Goal: Task Accomplishment & Management: Manage account settings

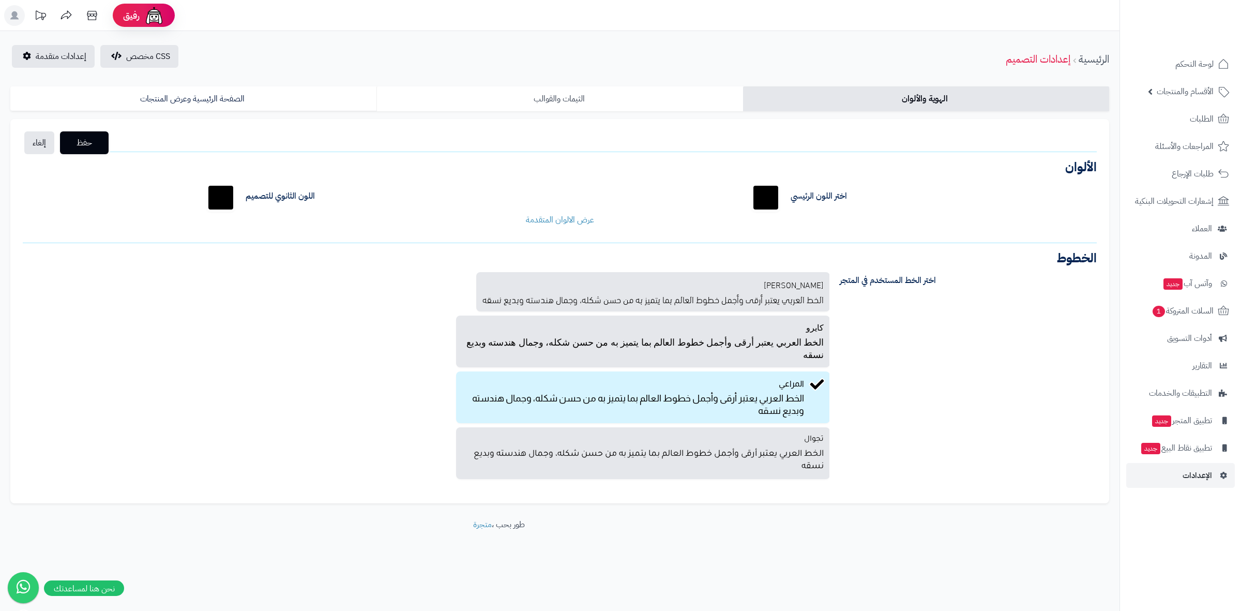
click at [560, 103] on link "الثيمات والقوالب" at bounding box center [559, 98] width 366 height 25
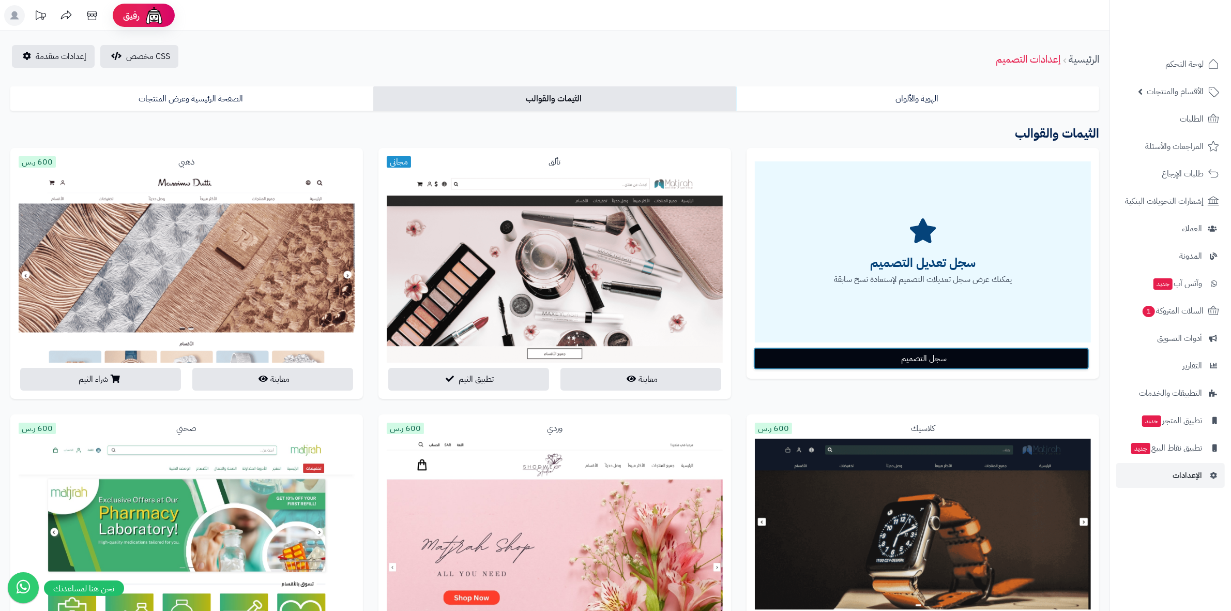
click at [1041, 353] on button "سجل التصميم" at bounding box center [921, 358] width 336 height 23
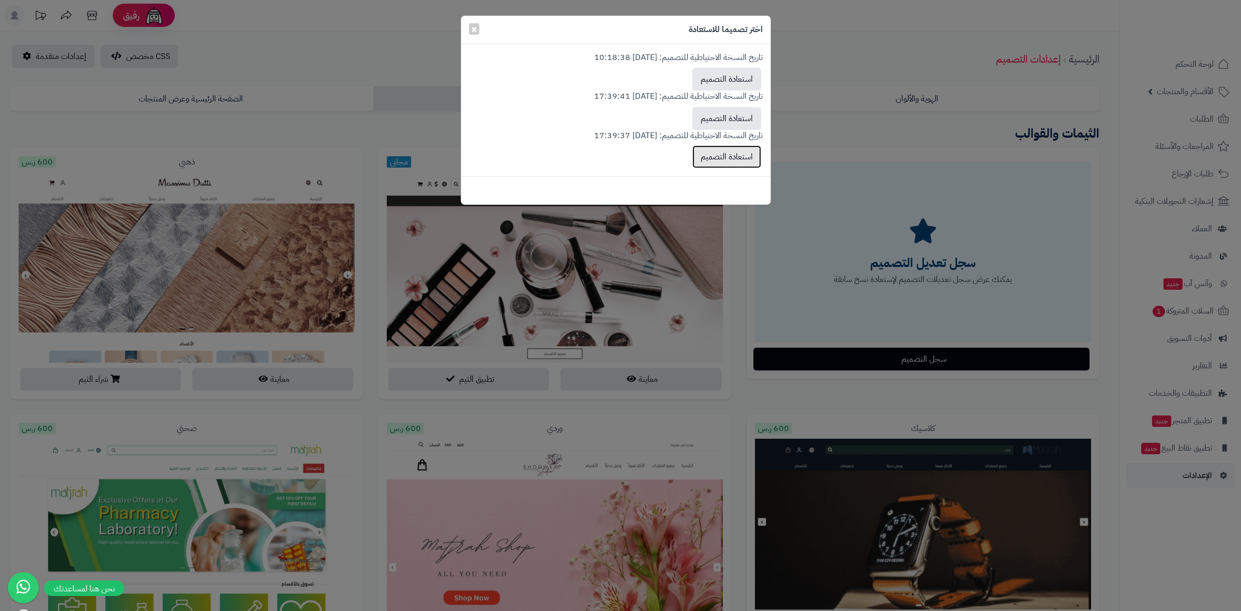
click at [749, 157] on button "استعادة التصميم" at bounding box center [726, 156] width 69 height 23
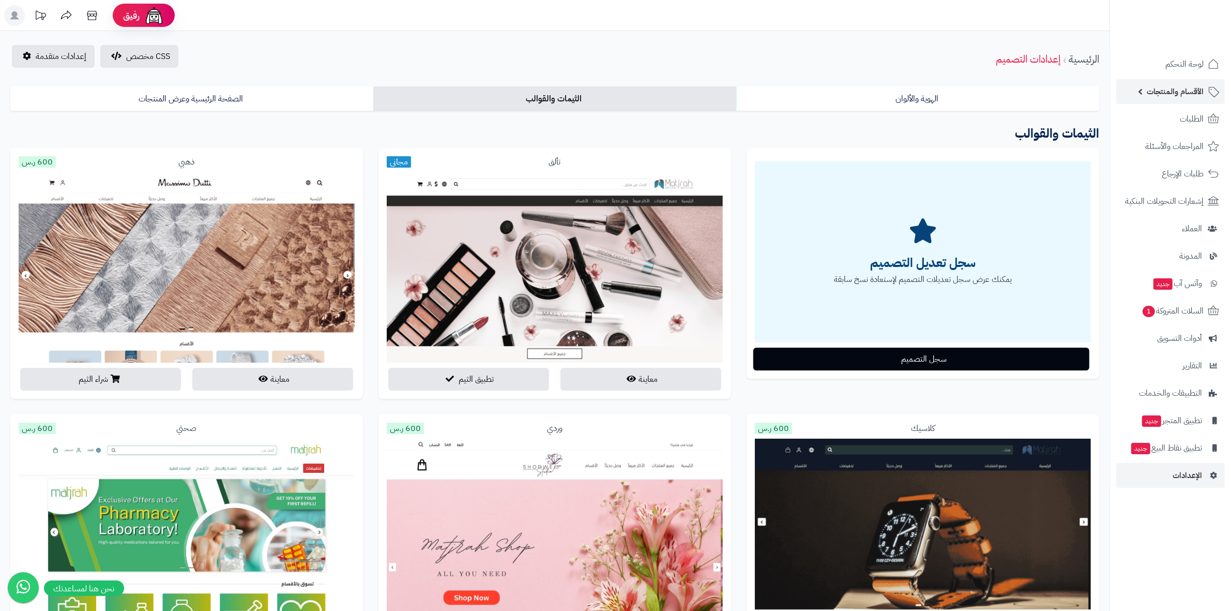
click at [1174, 87] on span "الأقسام والمنتجات" at bounding box center [1175, 91] width 57 height 14
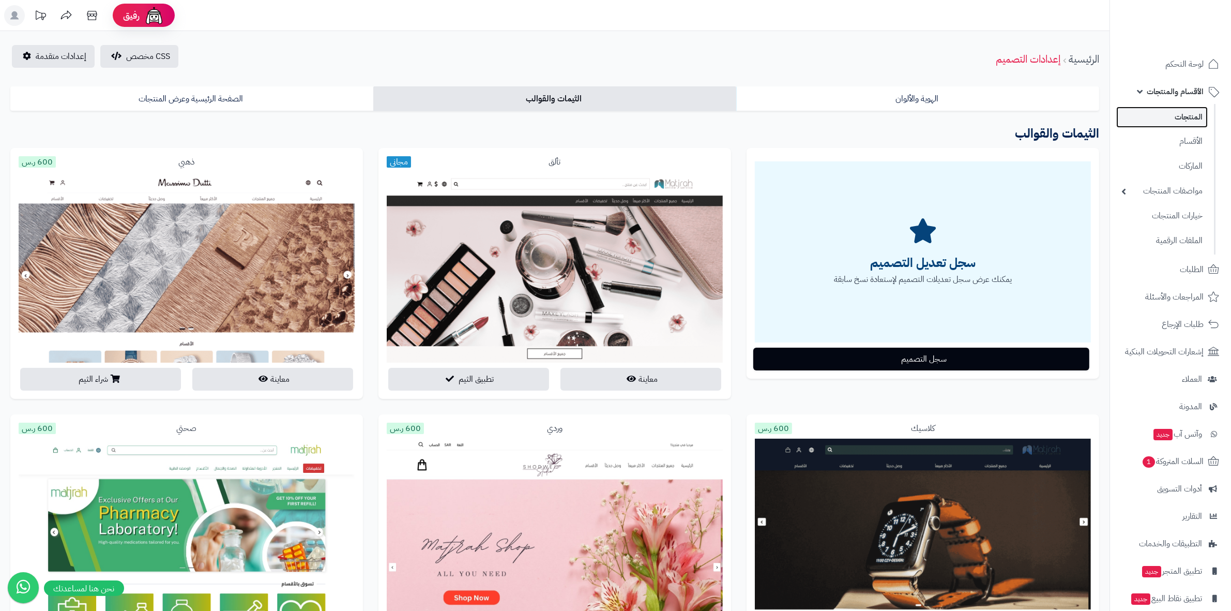
click at [1153, 114] on link "المنتجات" at bounding box center [1162, 117] width 92 height 21
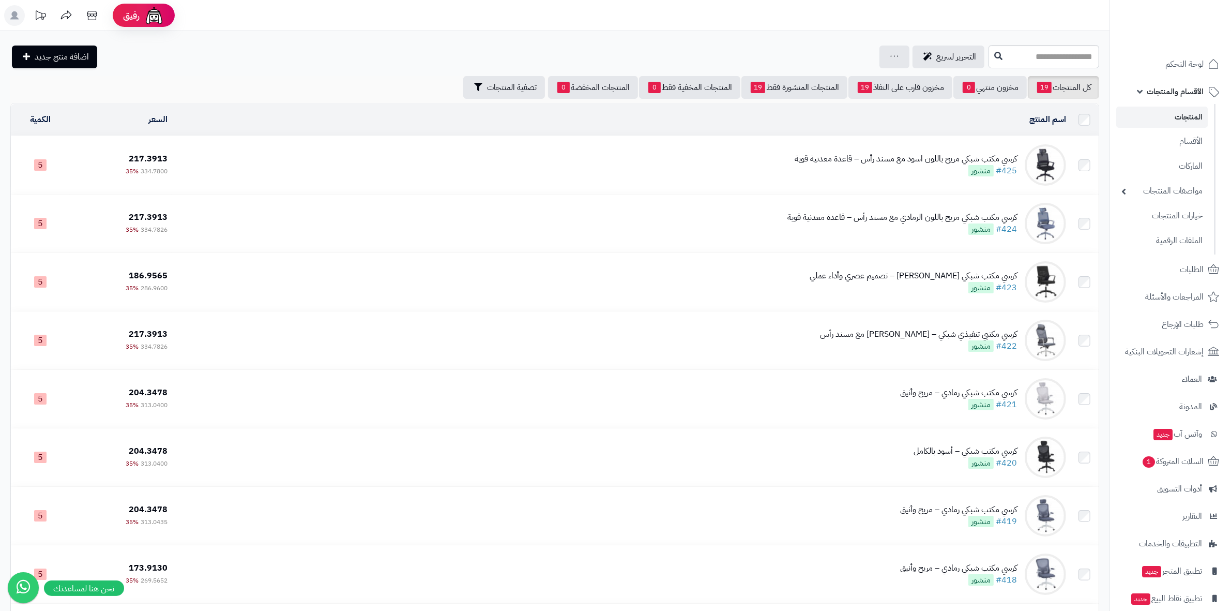
click at [922, 161] on div "كرسي مكتب شبكي مريح باللون اسود مع مسند رأس – قاعدة معدنية قوية" at bounding box center [906, 159] width 222 height 12
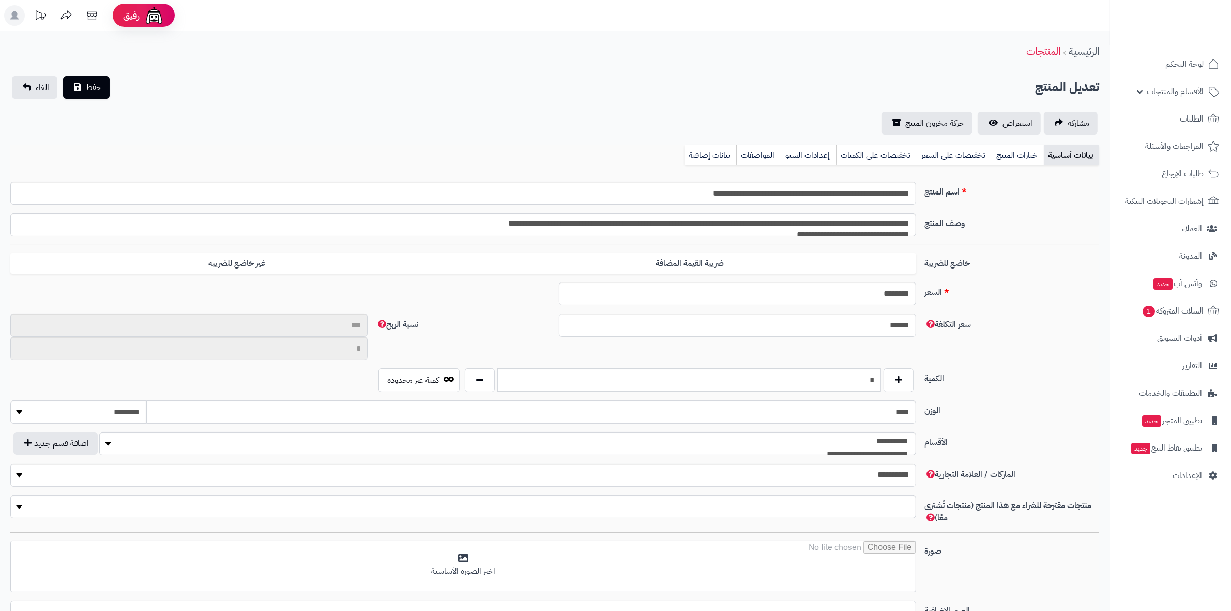
type input "**"
type input "**********"
click at [1020, 120] on span "استعراض" at bounding box center [1018, 123] width 30 height 12
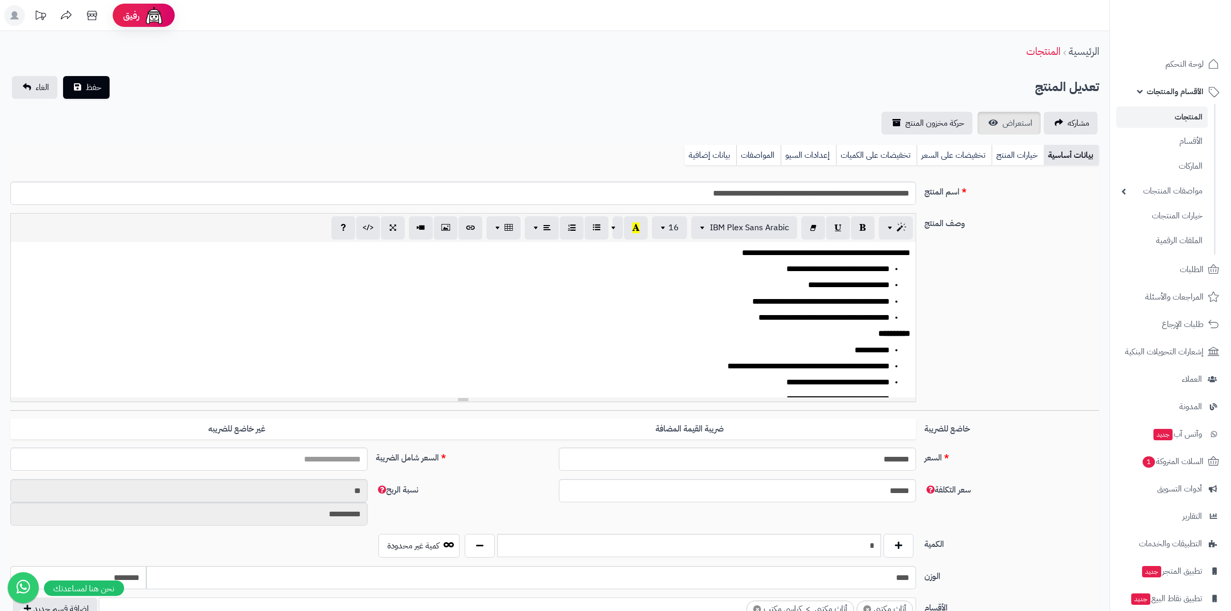
type input "******"
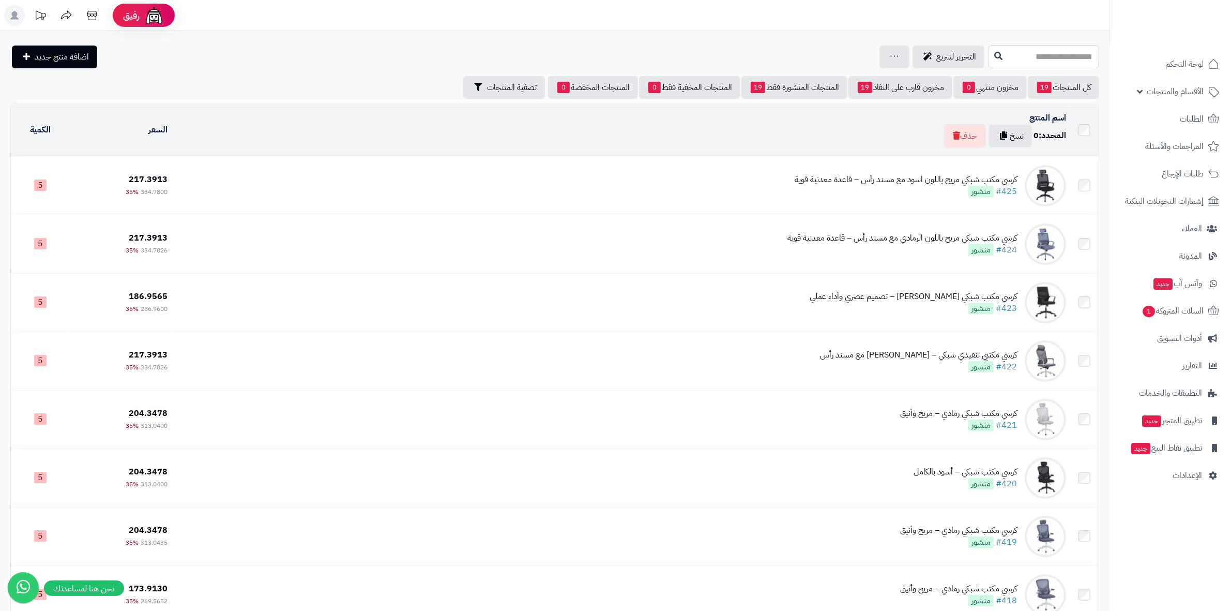
drag, startPoint x: 904, startPoint y: 118, endPoint x: 884, endPoint y: 120, distance: 19.8
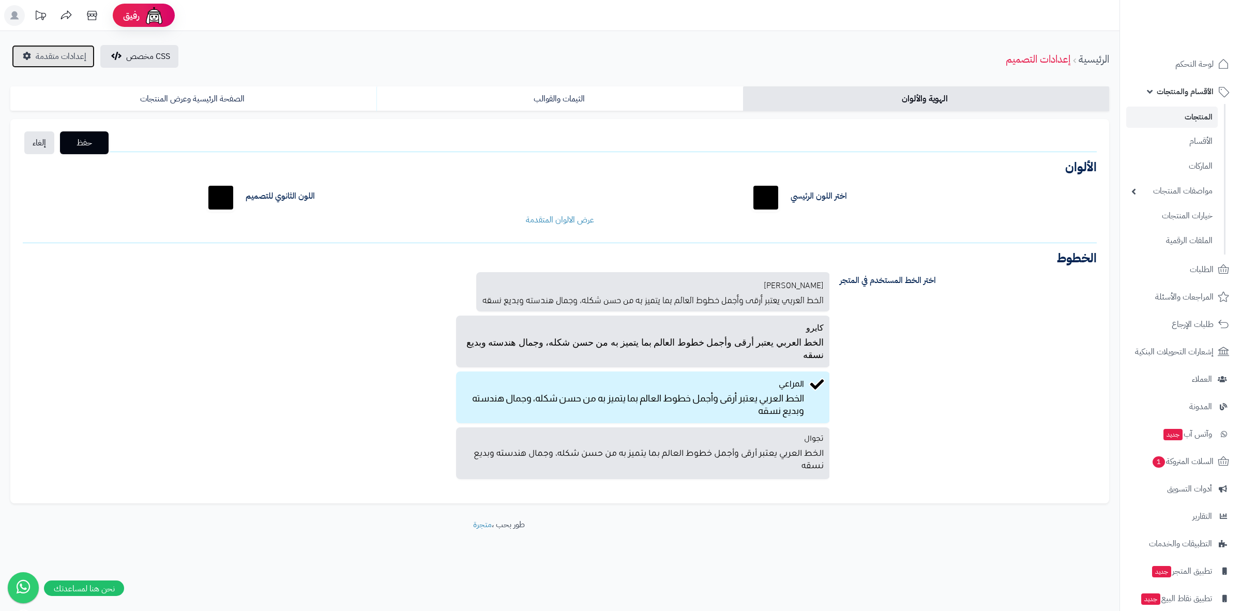
click at [67, 64] on link "إعدادات متقدمة" at bounding box center [53, 56] width 83 height 23
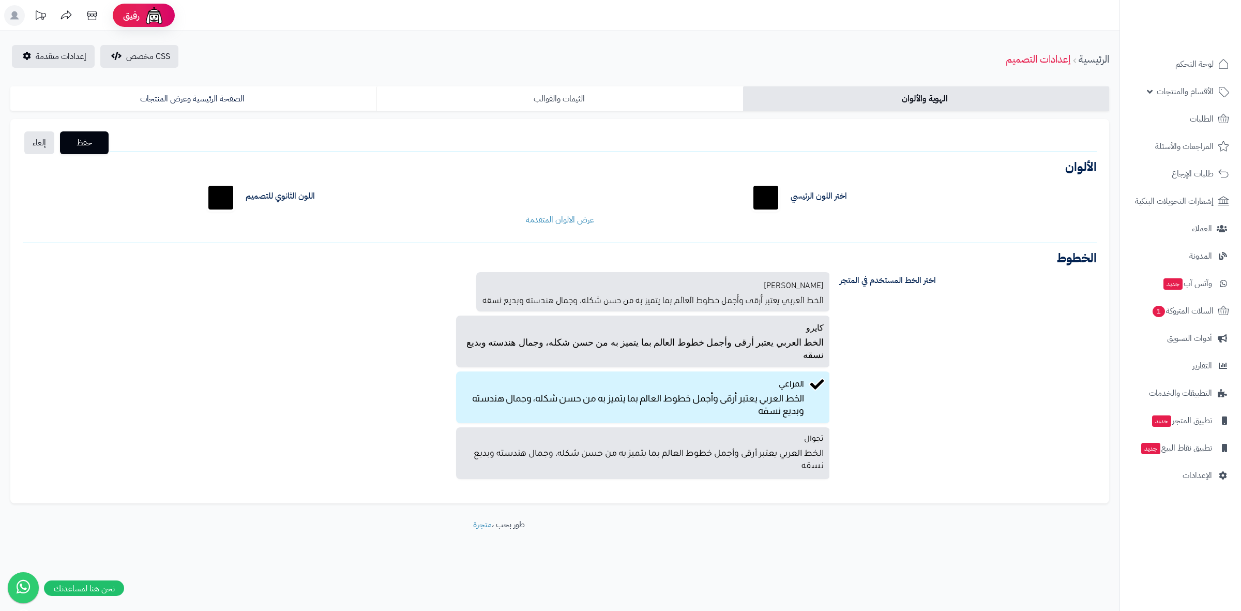
click at [578, 101] on link "الثيمات والقوالب" at bounding box center [559, 98] width 366 height 25
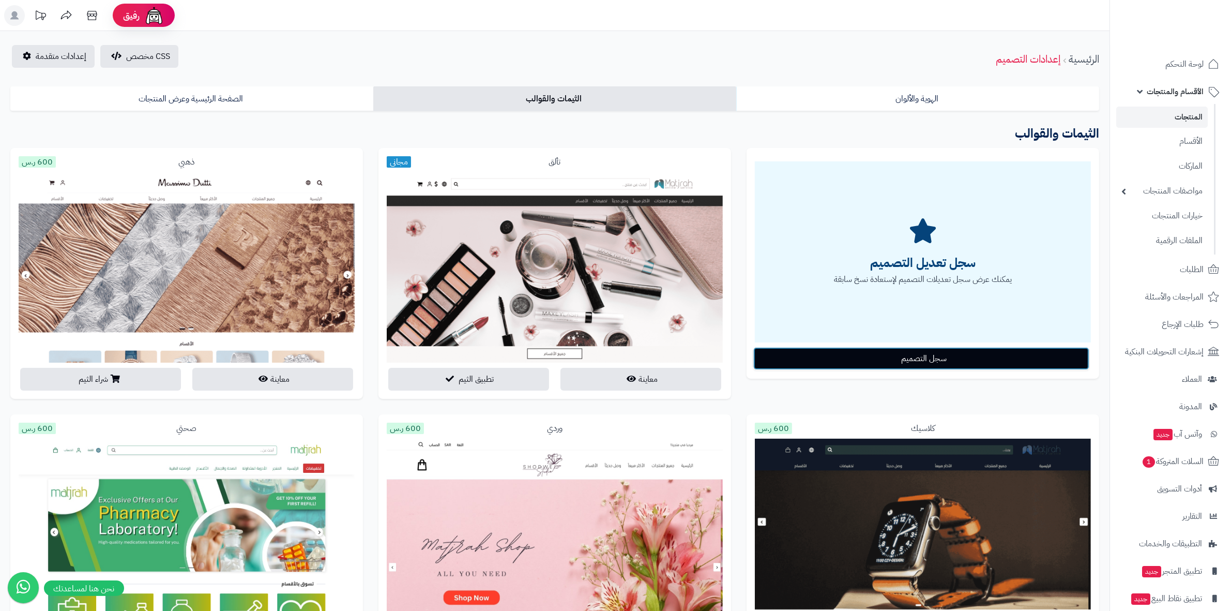
click at [923, 358] on button "سجل التصميم" at bounding box center [921, 358] width 336 height 23
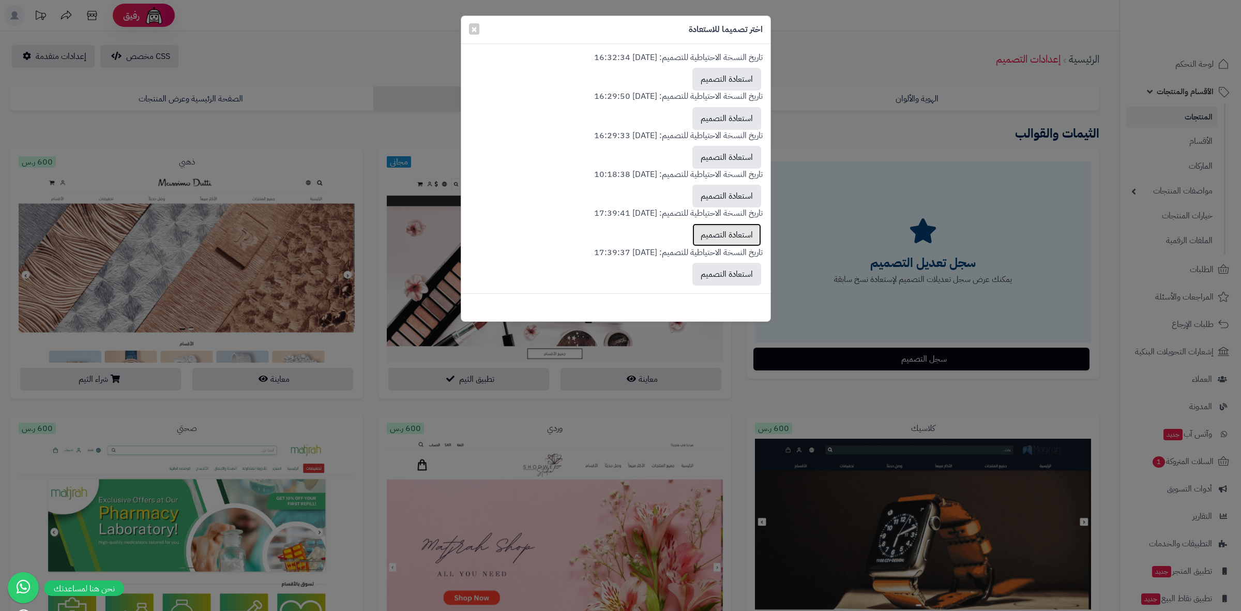
click at [717, 238] on button "استعادة التصميم" at bounding box center [726, 234] width 69 height 23
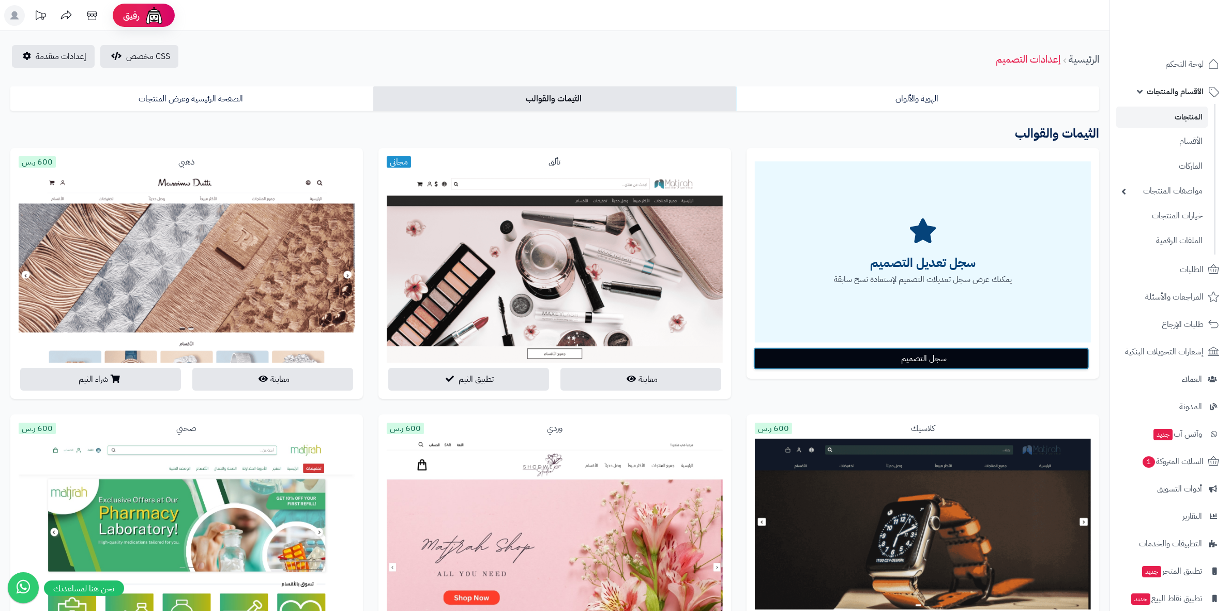
click at [948, 356] on button "سجل التصميم" at bounding box center [921, 358] width 336 height 23
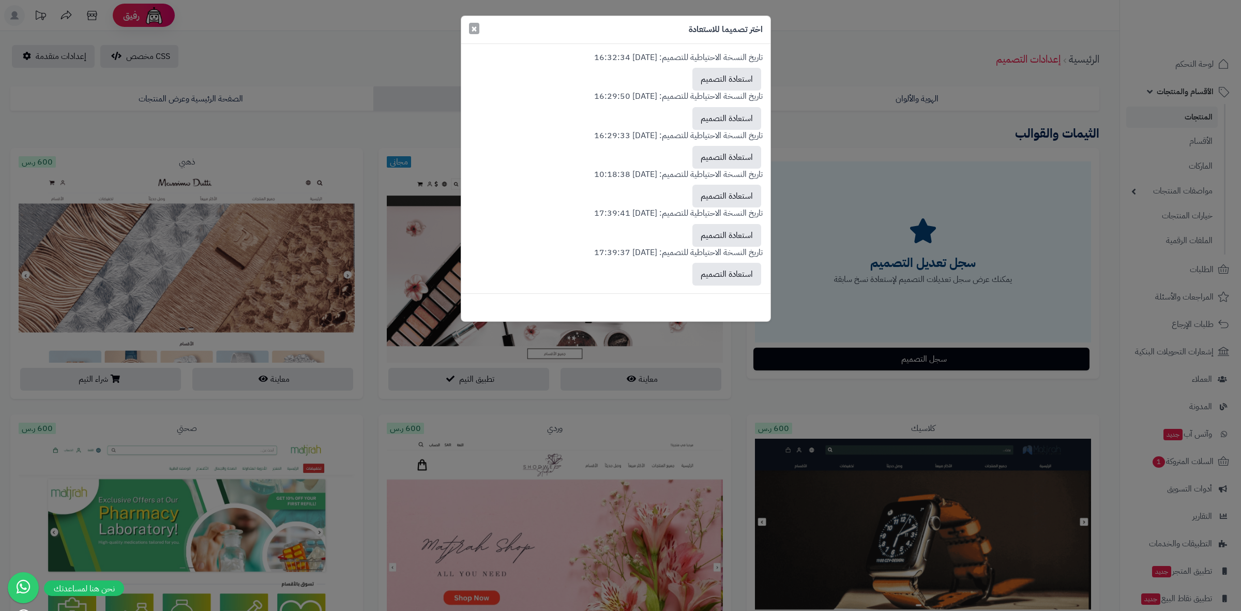
click at [476, 32] on span "×" at bounding box center [474, 29] width 6 height 16
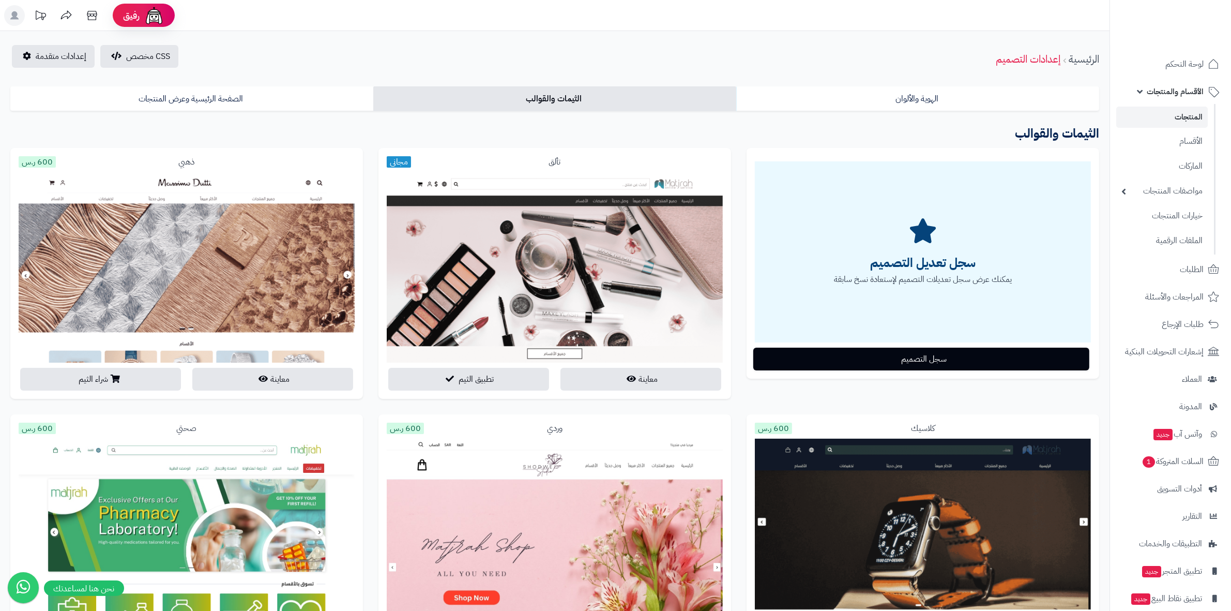
click at [739, 314] on div "سجل تعديل التصميم يمكنك عرض سجل تعديلات التصميم لإستعادة نسخ سابقة سجل التصميم" at bounding box center [923, 271] width 368 height 246
click at [497, 380] on button "تطبيق الثيم" at bounding box center [468, 378] width 161 height 23
click at [516, 383] on button "تطبيق الثيم" at bounding box center [468, 378] width 161 height 23
click at [724, 406] on div "تألق مجاني معاينة تطبيق الثيم" at bounding box center [555, 281] width 368 height 266
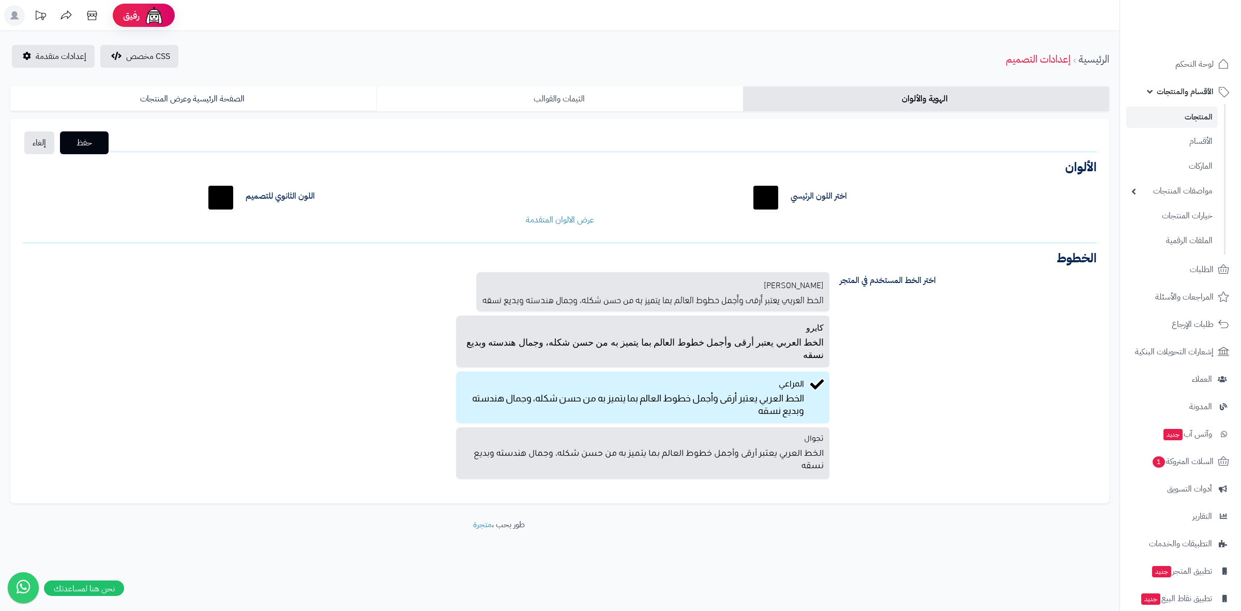
click at [516, 92] on link "الثيمات والقوالب" at bounding box center [559, 98] width 366 height 25
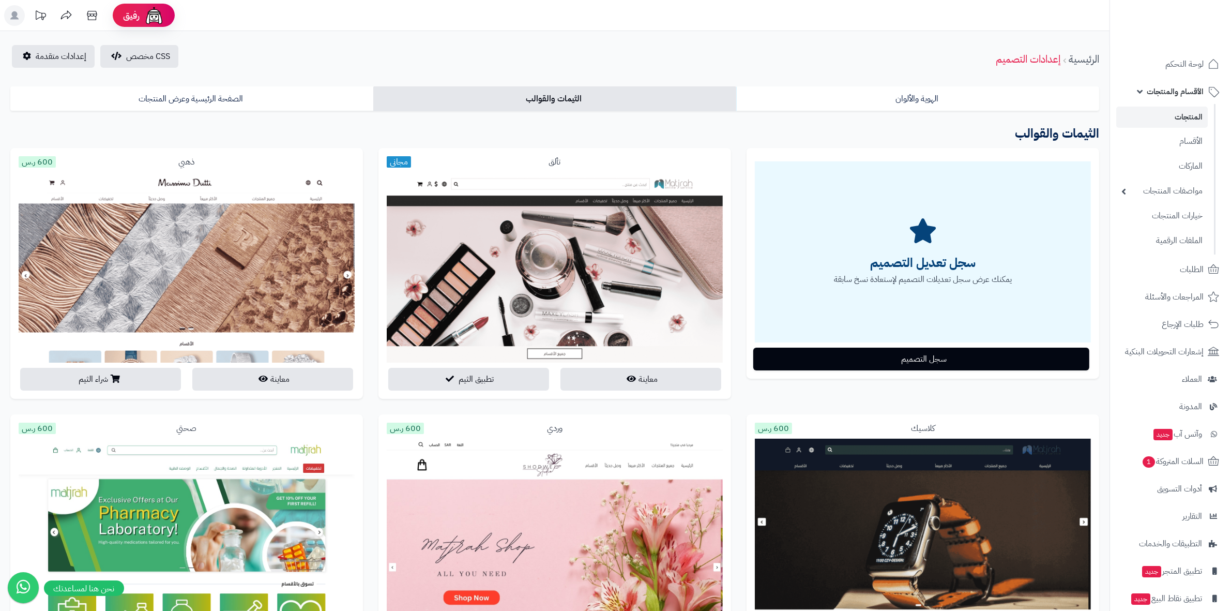
click at [520, 369] on button "تطبيق الثيم" at bounding box center [468, 378] width 161 height 23
click at [445, 380] on button "تطبيق الثيم" at bounding box center [468, 378] width 161 height 23
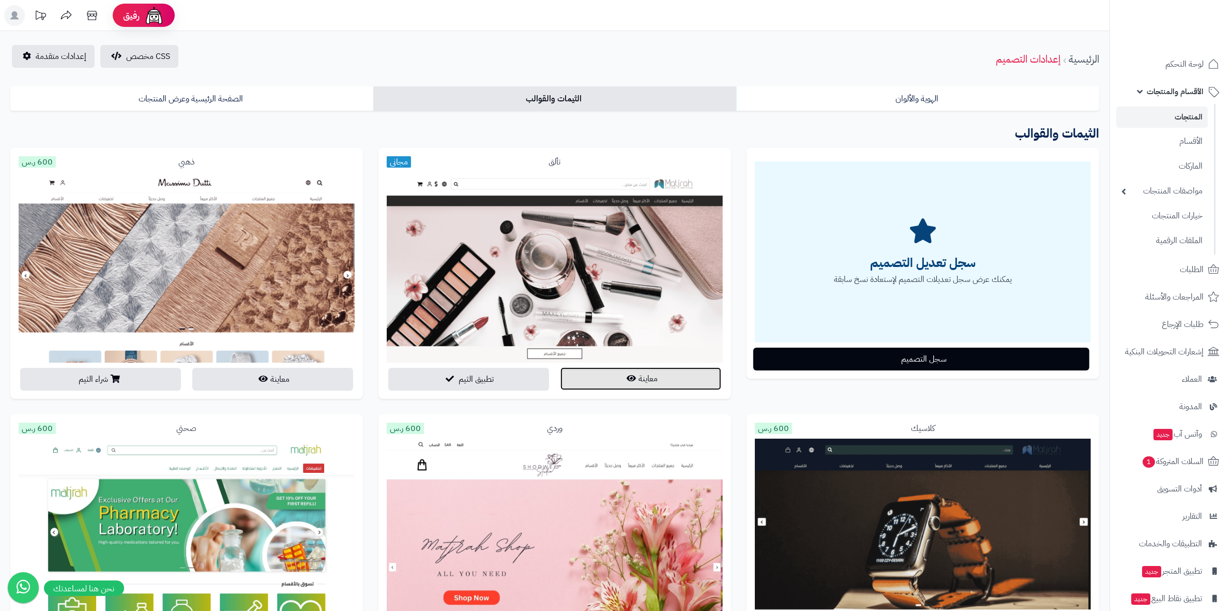
click at [627, 378] on icon "button" at bounding box center [631, 378] width 9 height 8
click at [596, 380] on button "معاينة" at bounding box center [641, 378] width 161 height 23
click at [788, 391] on div "سجل تعديل التصميم يمكنك عرض سجل تعديلات التصميم لإستعادة نسخ سابقة سجل التصميم" at bounding box center [923, 271] width 368 height 246
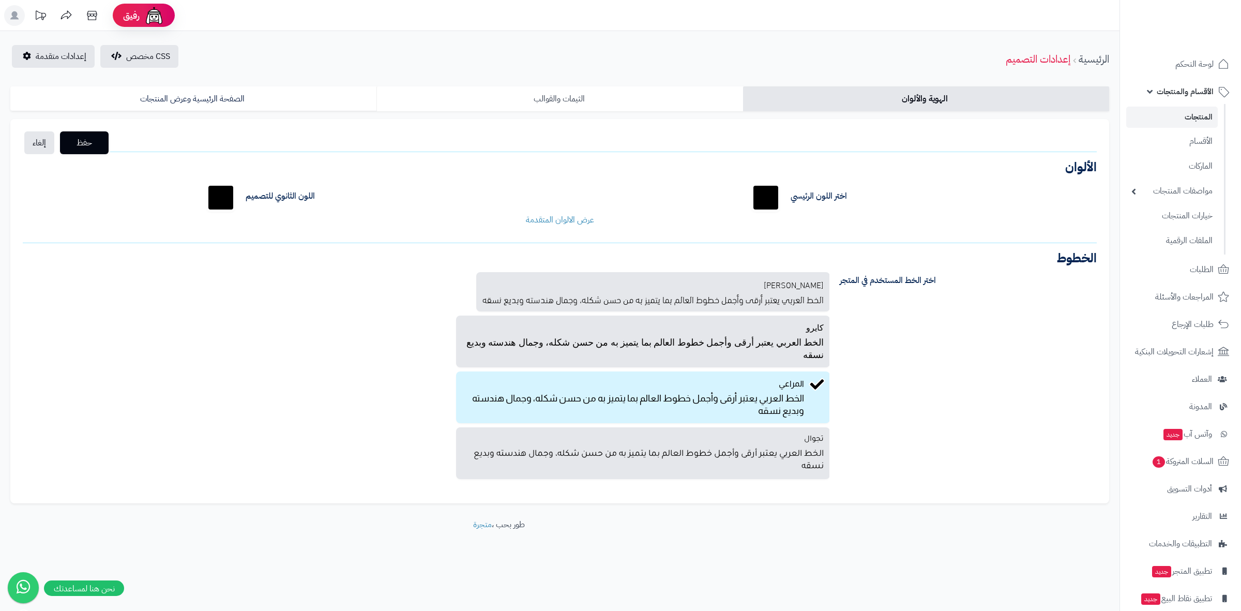
click at [565, 102] on link "الثيمات والقوالب" at bounding box center [559, 98] width 366 height 25
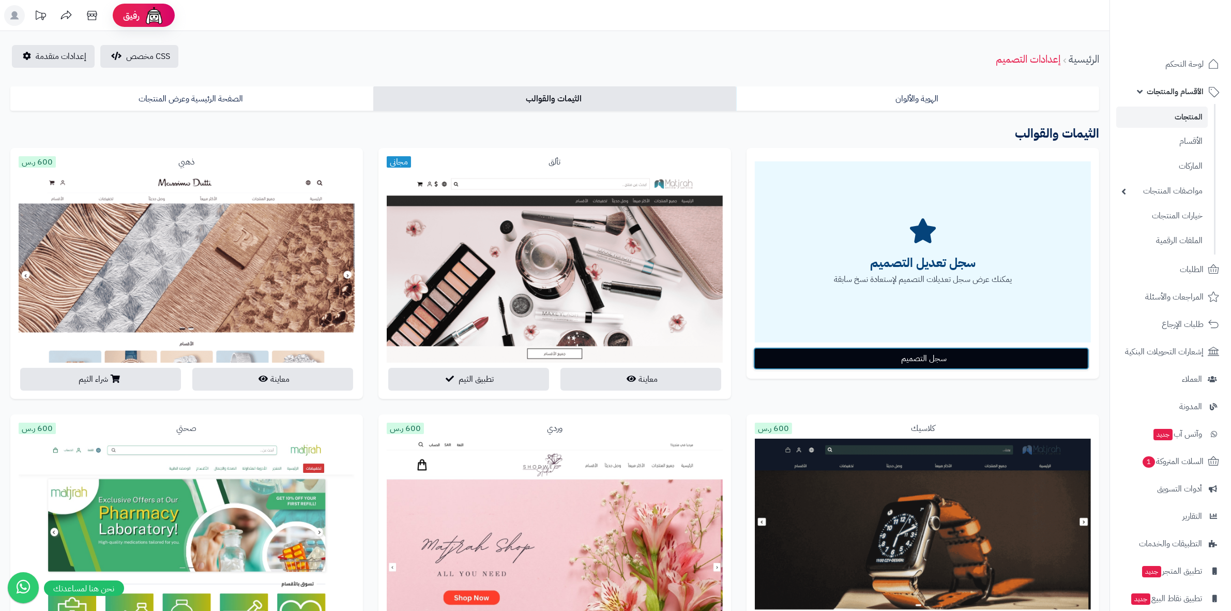
click at [858, 354] on button "سجل التصميم" at bounding box center [921, 358] width 336 height 23
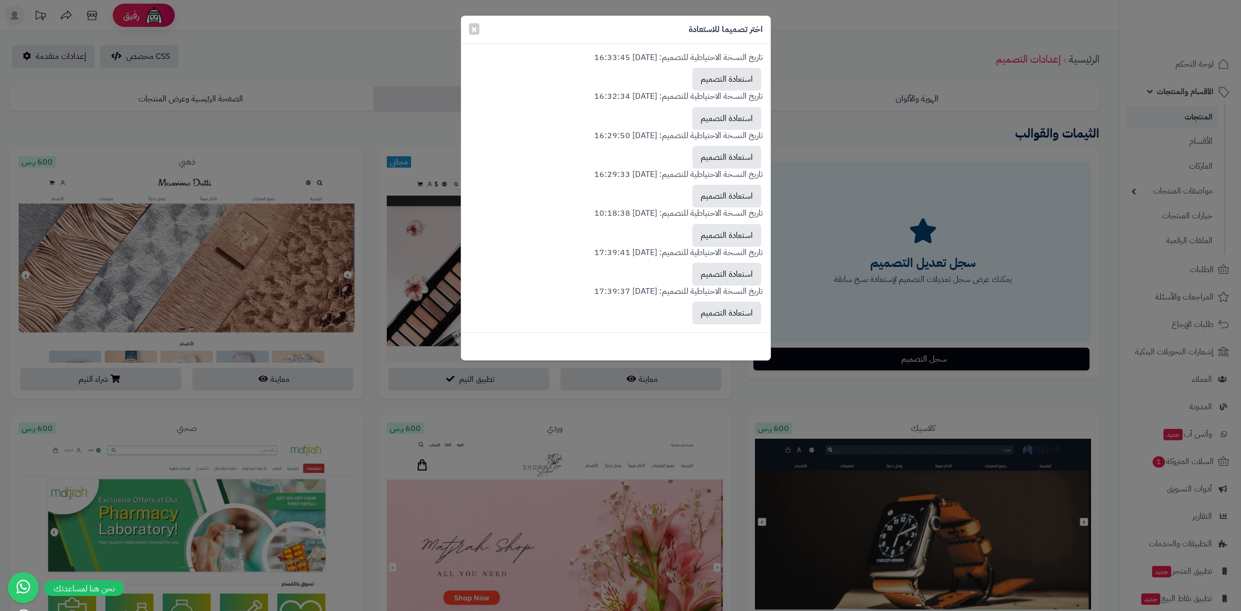
drag, startPoint x: 753, startPoint y: 83, endPoint x: 582, endPoint y: 52, distance: 174.6
click at [582, 52] on p "تاريخ النسخة الاحتياطية للتصميم: 2025-08-18 16:33:45" at bounding box center [616, 58] width 294 height 12
click at [501, 204] on div "تاريخ النسخة الاحتياطية للتصميم: 2025-08-18 16:29:33 استعادة التصميم" at bounding box center [616, 188] width 294 height 39
click at [480, 32] on div "اختر تصميما للاستعادة ×" at bounding box center [615, 30] width 309 height 28
click at [471, 27] on span "×" at bounding box center [474, 29] width 6 height 16
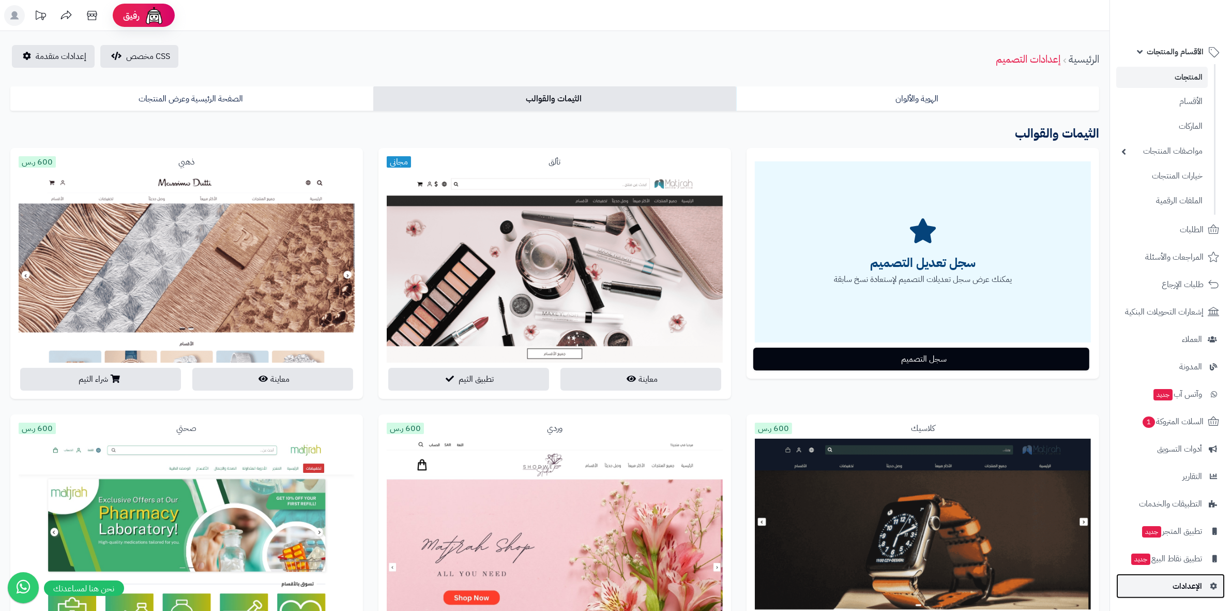
click at [1162, 577] on link "الإعدادات" at bounding box center [1170, 585] width 109 height 25
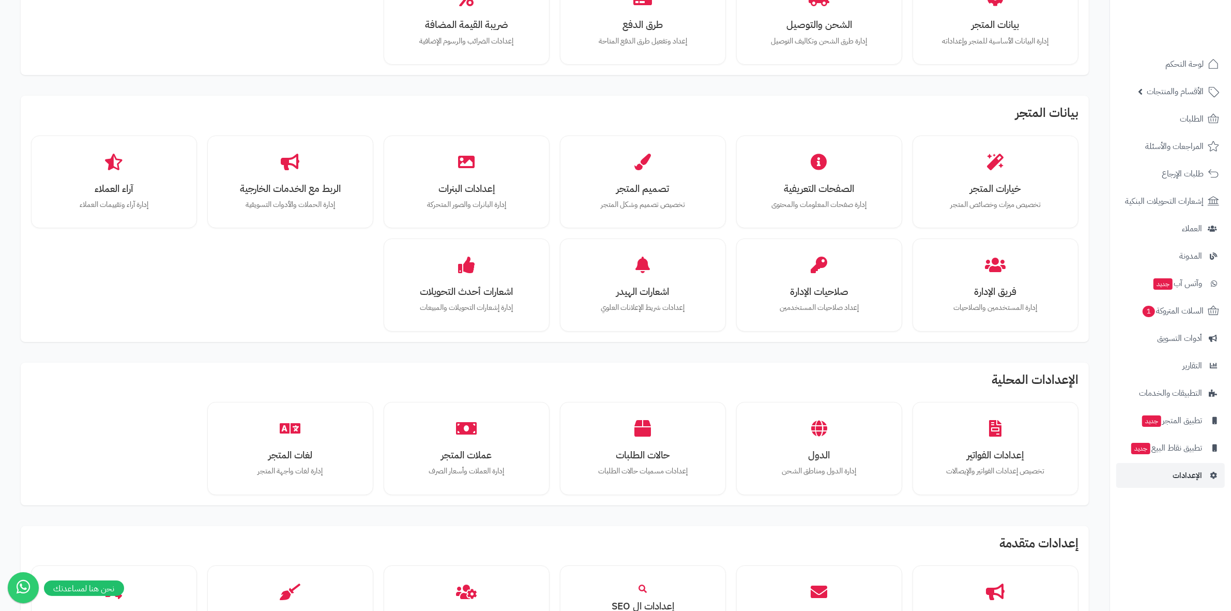
scroll to position [194, 0]
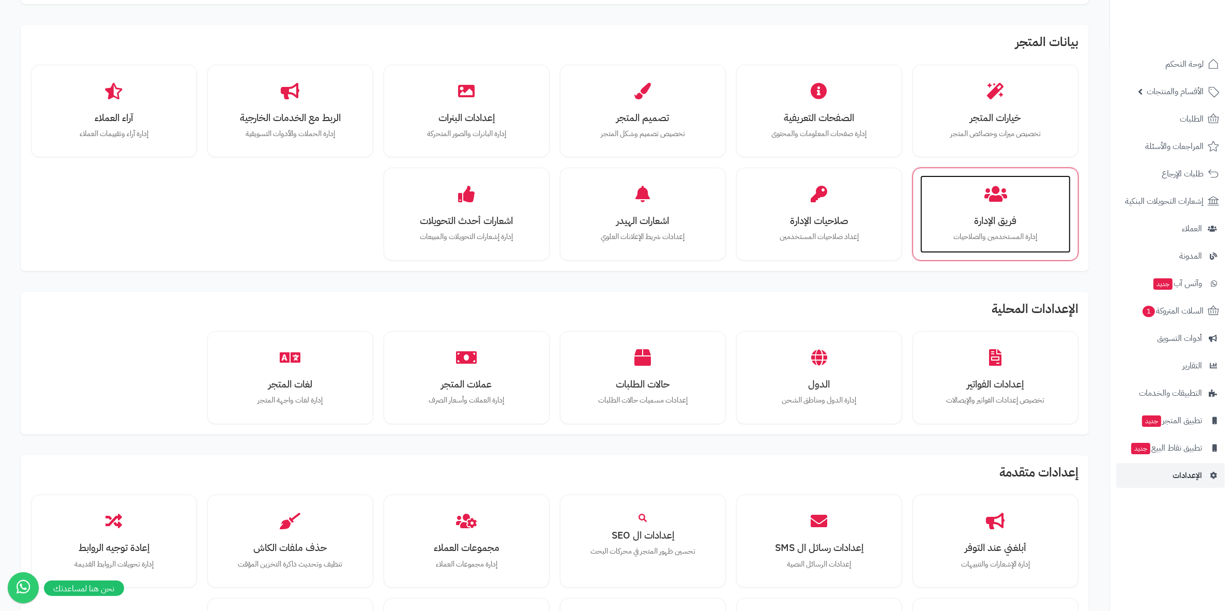
click at [923, 225] on div "فريق الإدارة إدارة المستخدمين والصلاحيات" at bounding box center [995, 214] width 150 height 78
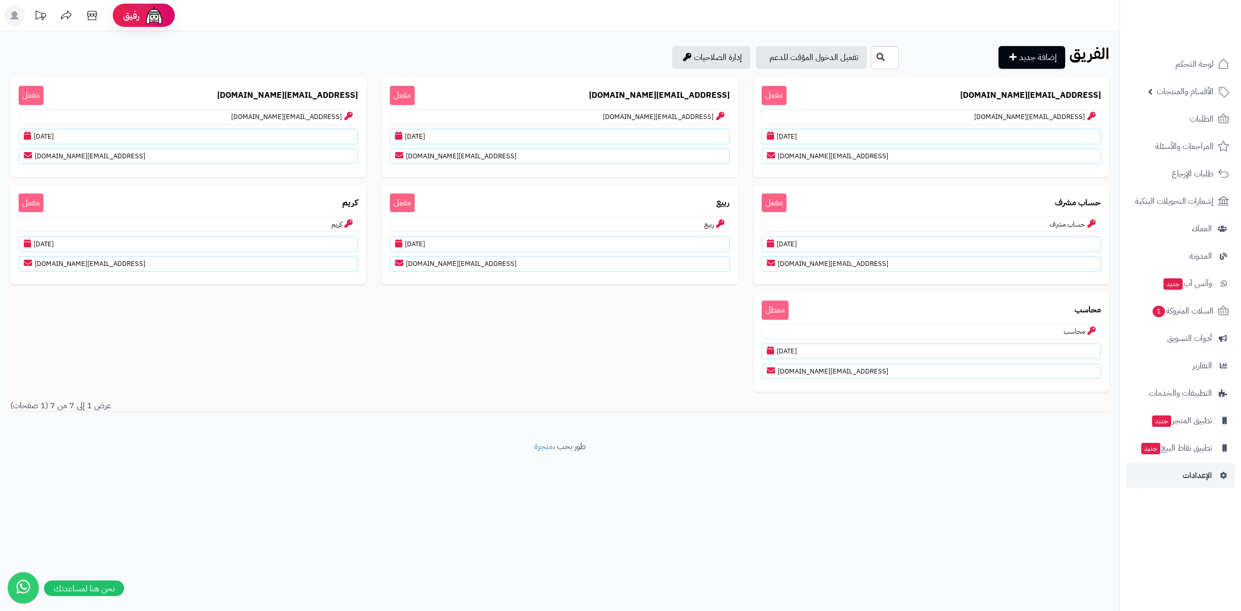
drag, startPoint x: 999, startPoint y: 481, endPoint x: 970, endPoint y: 476, distance: 29.4
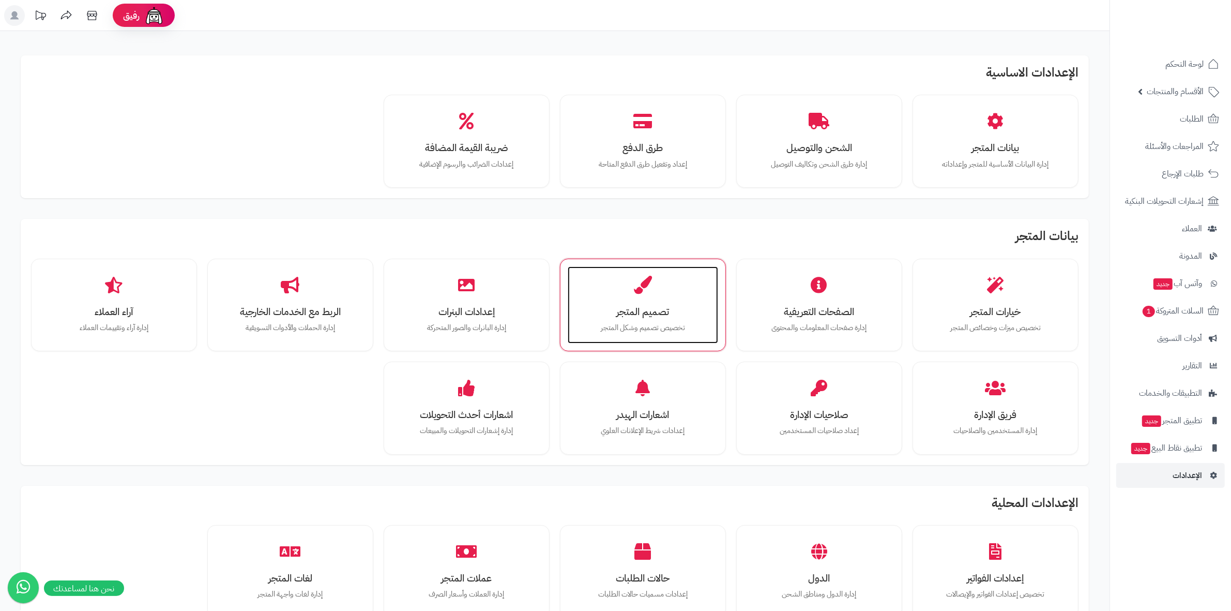
click at [657, 327] on p "تخصيص تصميم وشكل المتجر" at bounding box center [643, 327] width 130 height 11
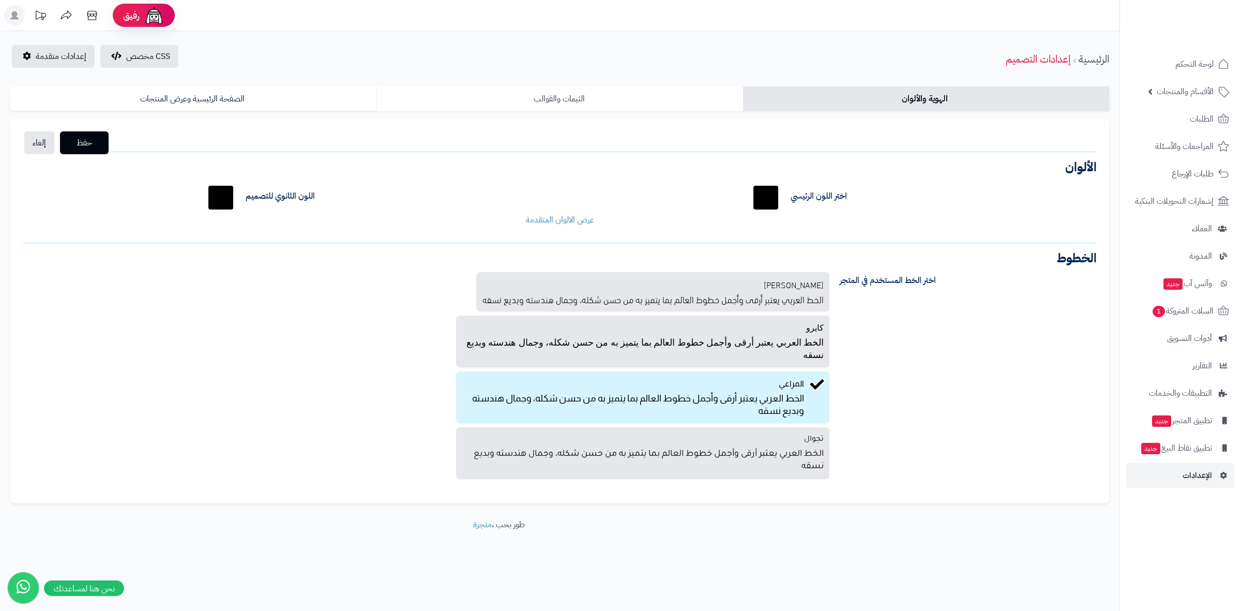
click at [666, 88] on link "الثيمات والقوالب" at bounding box center [559, 98] width 366 height 25
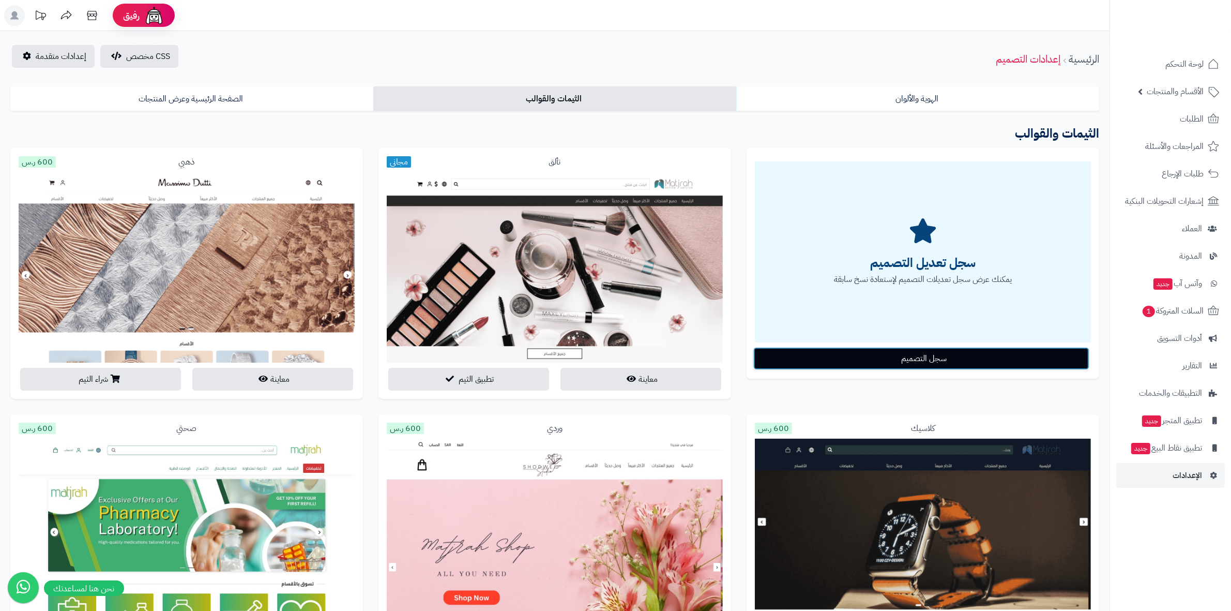
click at [889, 361] on button "سجل التصميم" at bounding box center [921, 358] width 336 height 23
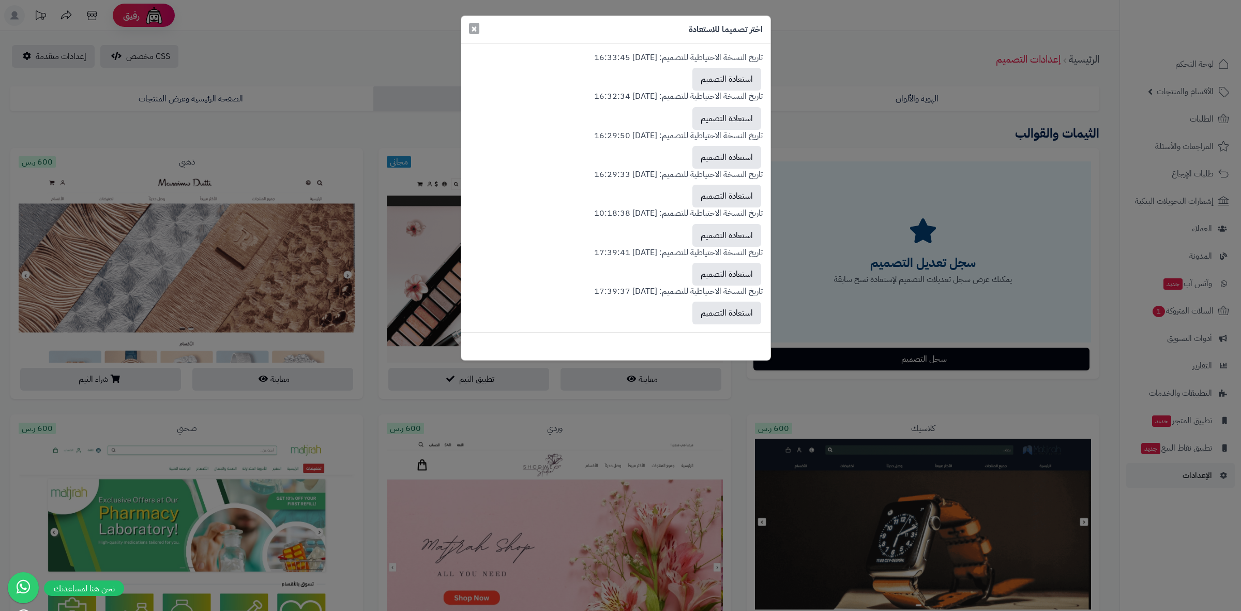
click at [469, 25] on button "×" at bounding box center [474, 28] width 10 height 11
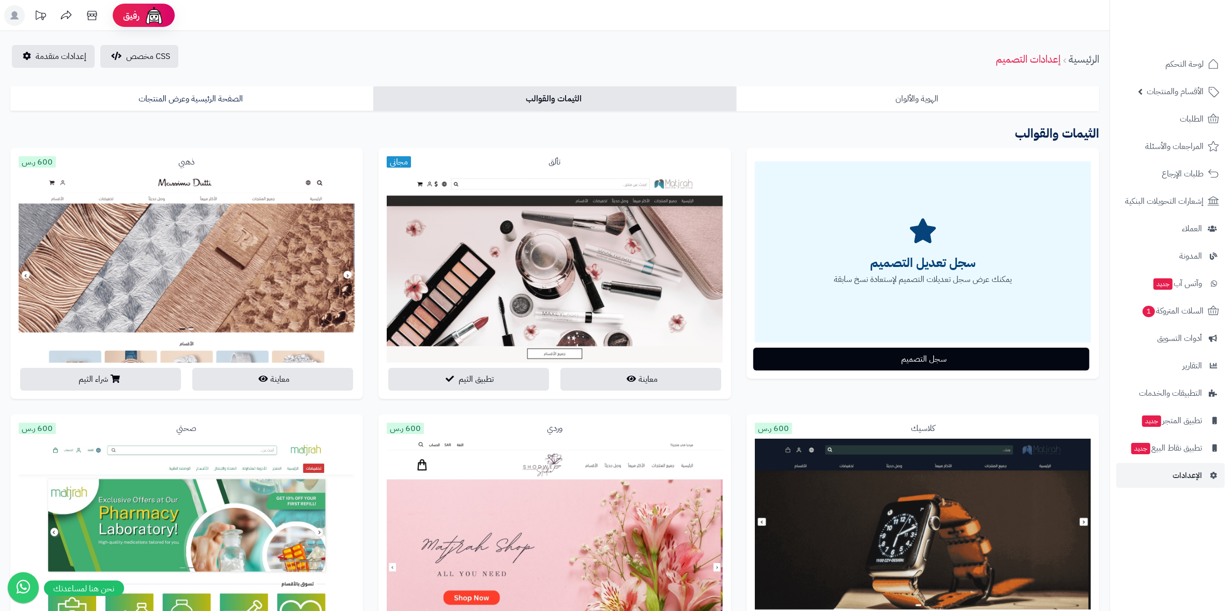
click at [913, 104] on link "الهوية والألوان" at bounding box center [917, 98] width 363 height 25
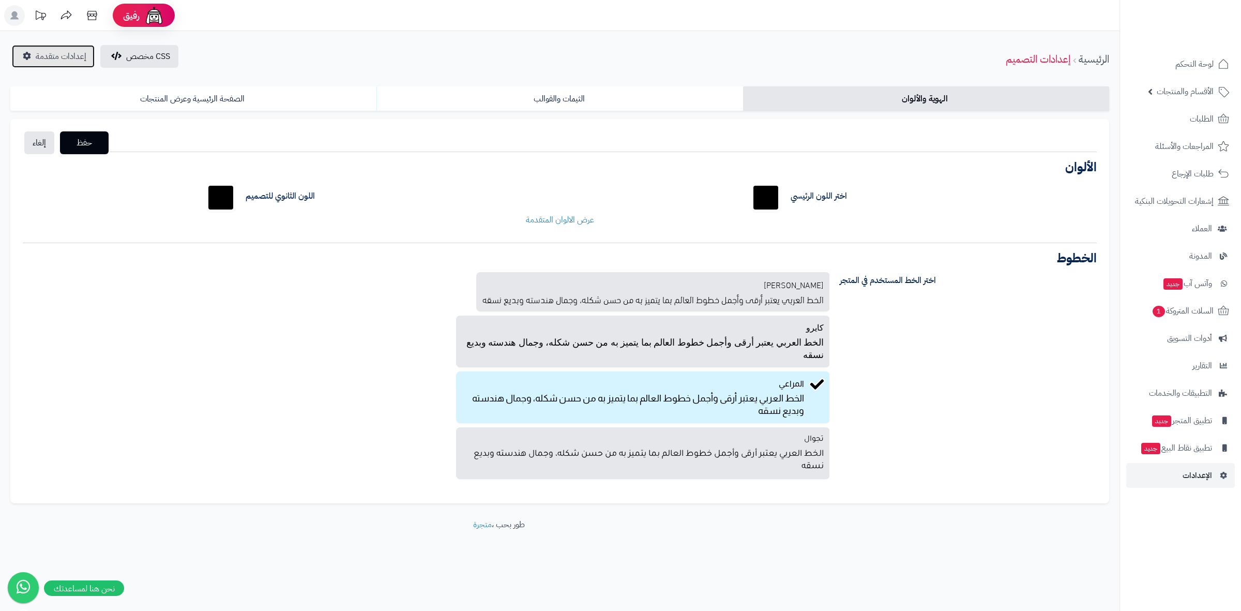
click at [73, 50] on span "إعدادات متقدمة" at bounding box center [61, 56] width 51 height 12
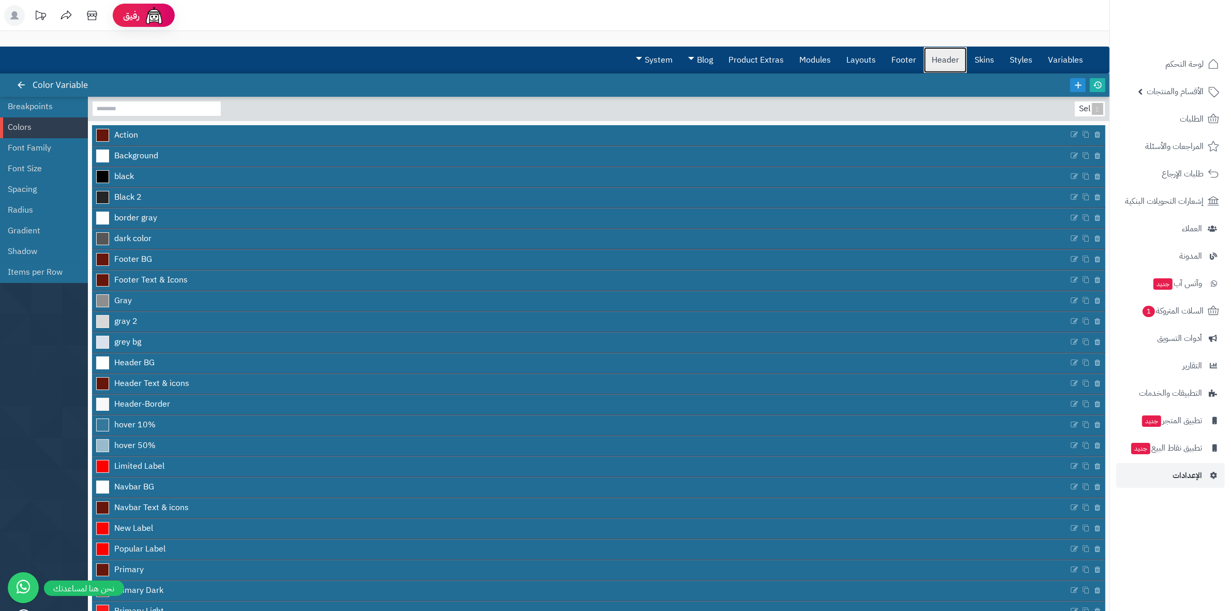
click at [948, 59] on link "Header" at bounding box center [945, 60] width 43 height 26
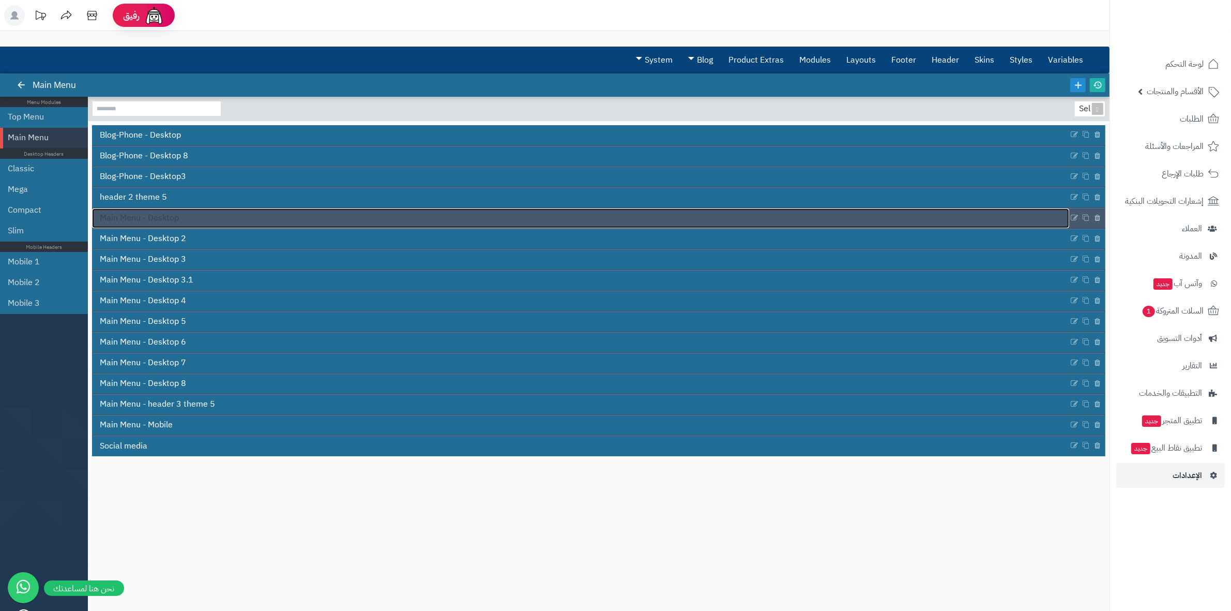
click at [170, 218] on span "Main Menu - Desktop" at bounding box center [139, 218] width 79 height 12
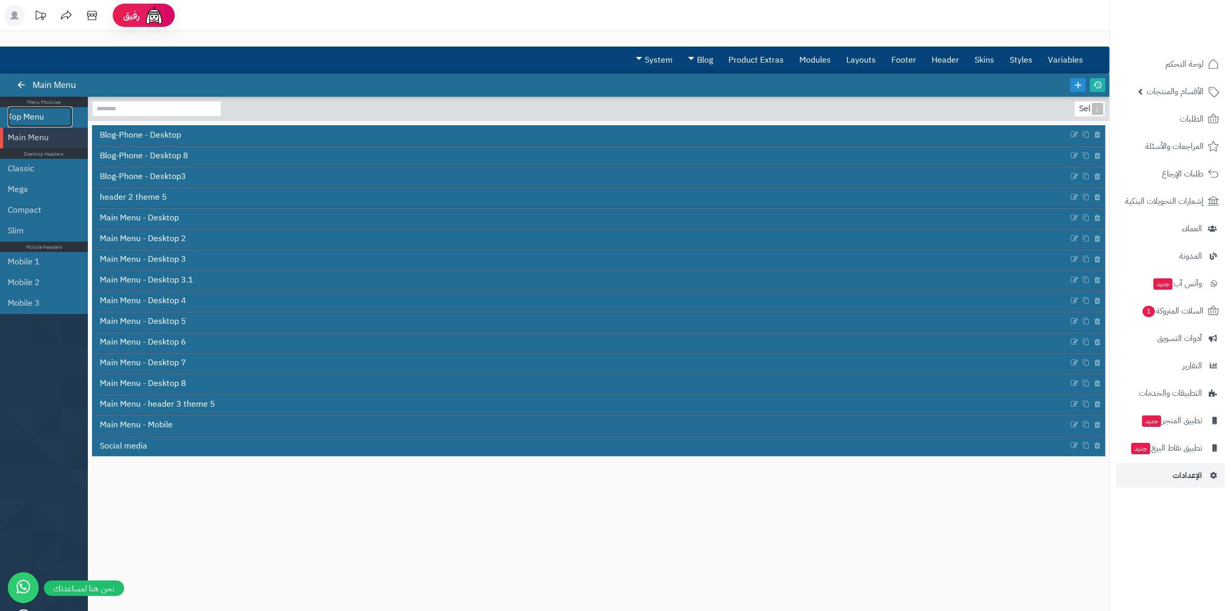
click at [34, 118] on link "Top Menu" at bounding box center [40, 117] width 65 height 21
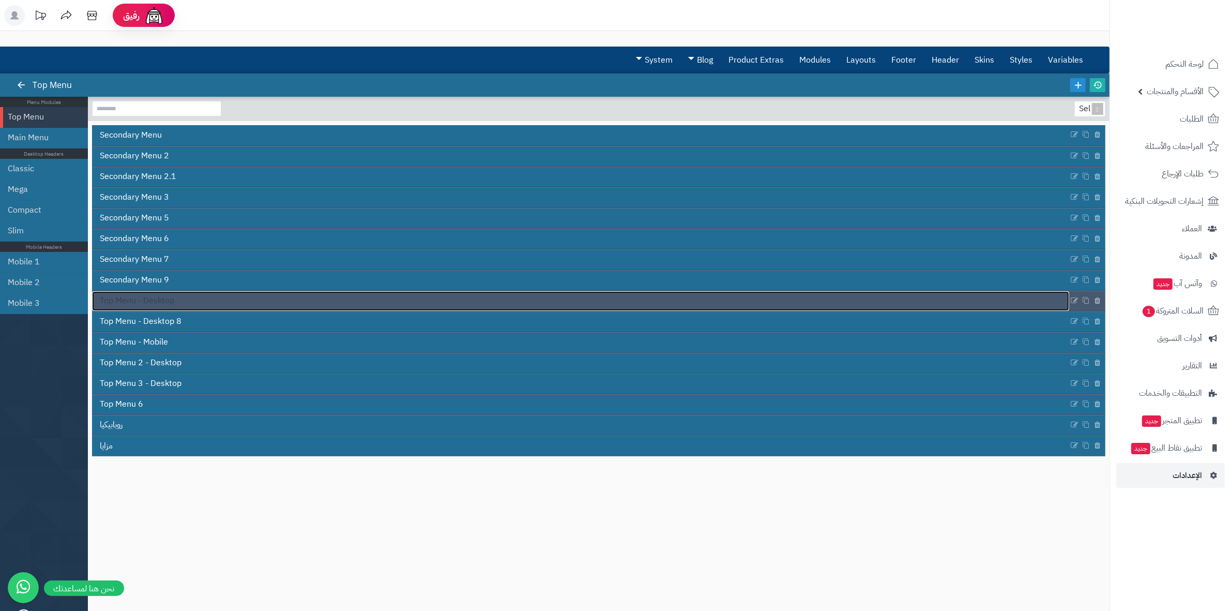
click at [170, 303] on span "Top Menu - Desktop" at bounding box center [137, 301] width 74 height 12
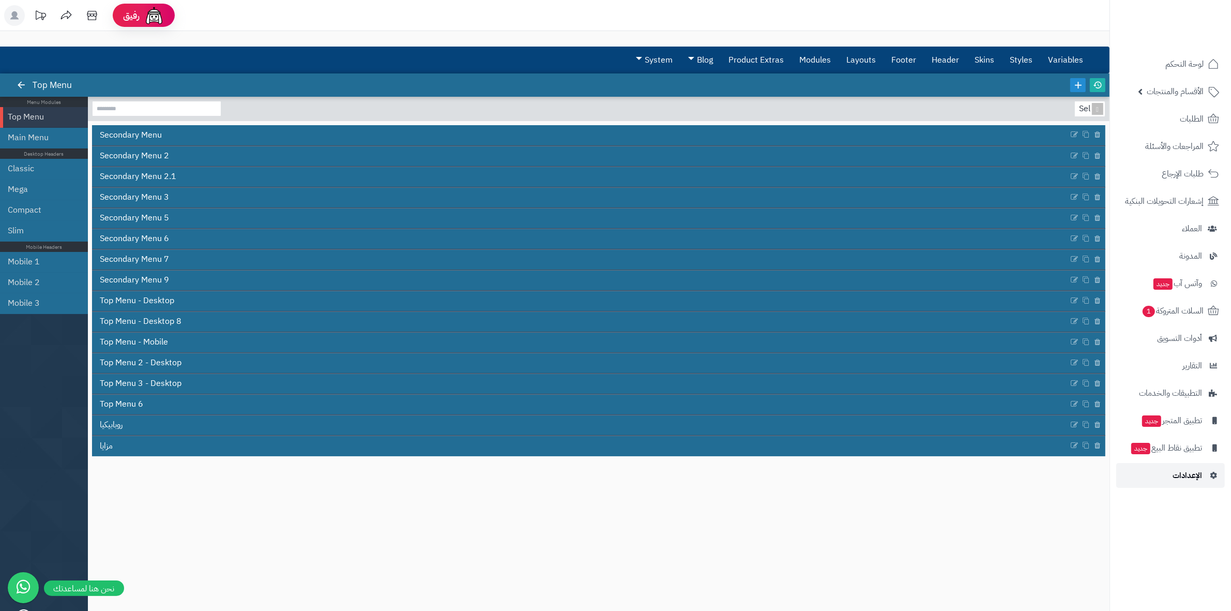
click at [1165, 480] on link "الإعدادات" at bounding box center [1170, 475] width 109 height 25
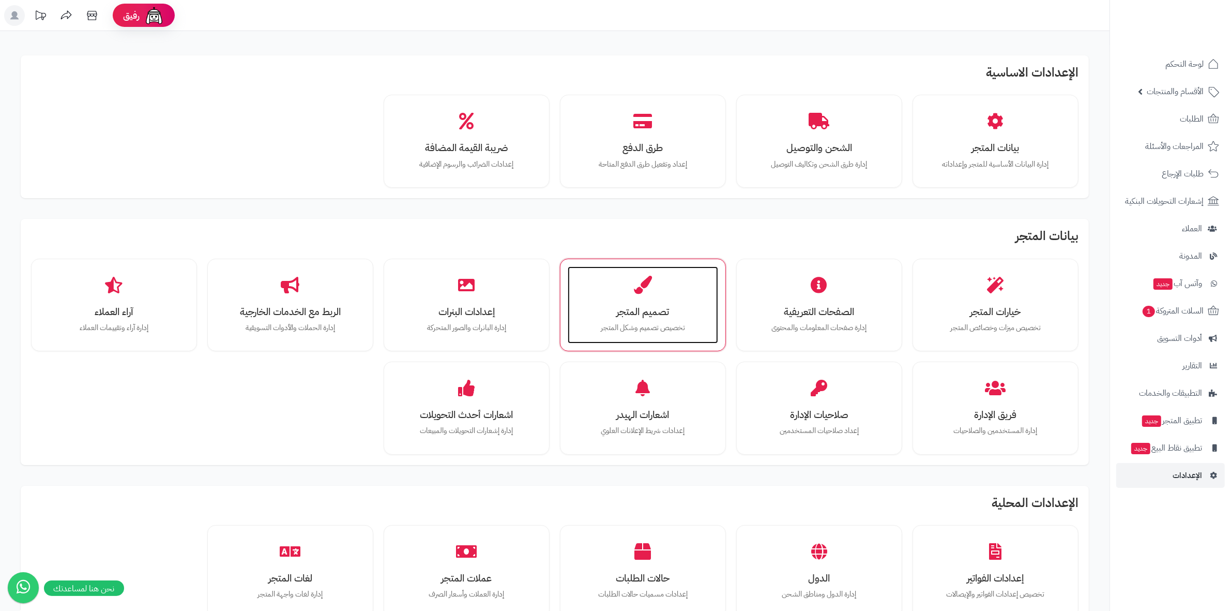
click at [645, 313] on h3 "تصميم المتجر" at bounding box center [643, 311] width 130 height 11
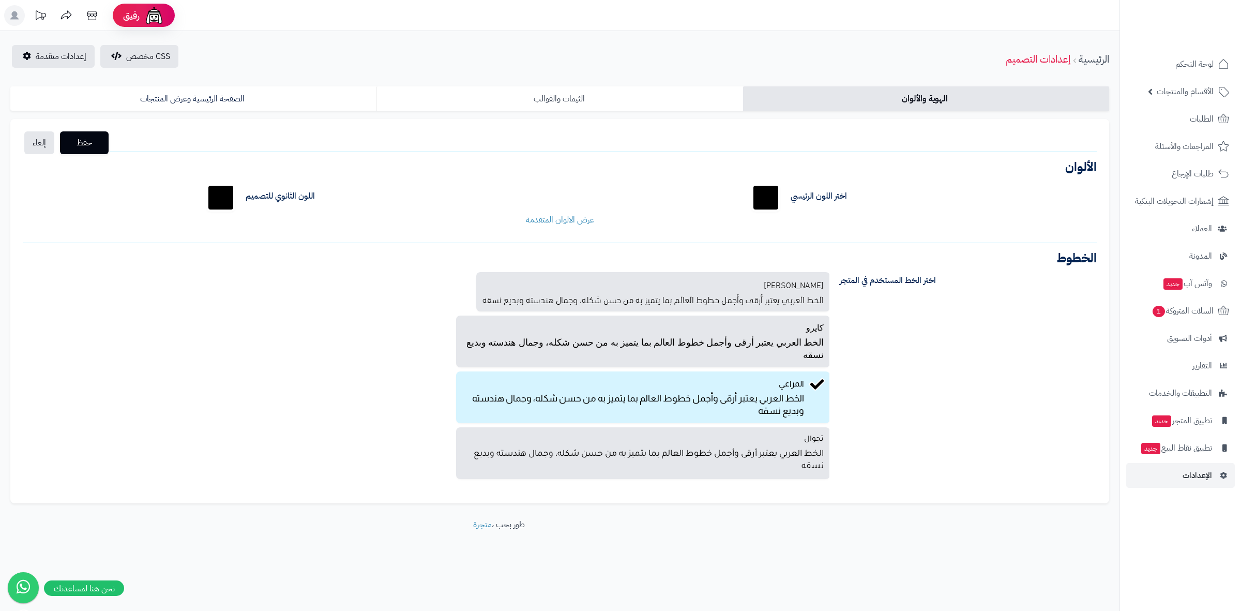
click at [549, 103] on link "الثيمات والقوالب" at bounding box center [559, 98] width 366 height 25
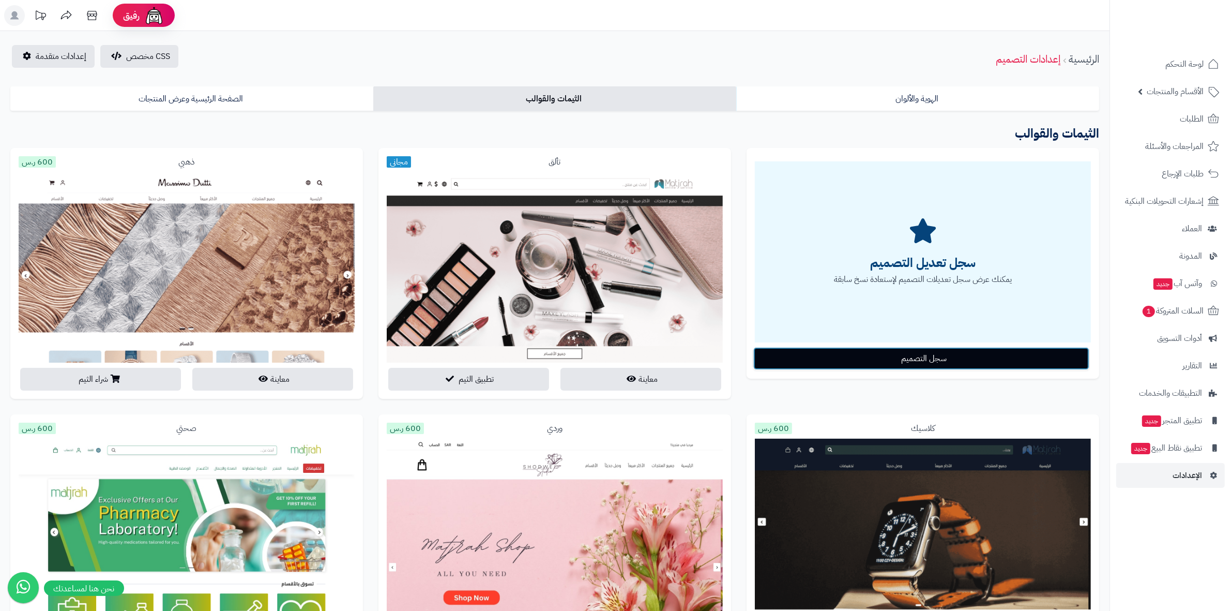
click at [878, 355] on button "سجل التصميم" at bounding box center [921, 358] width 336 height 23
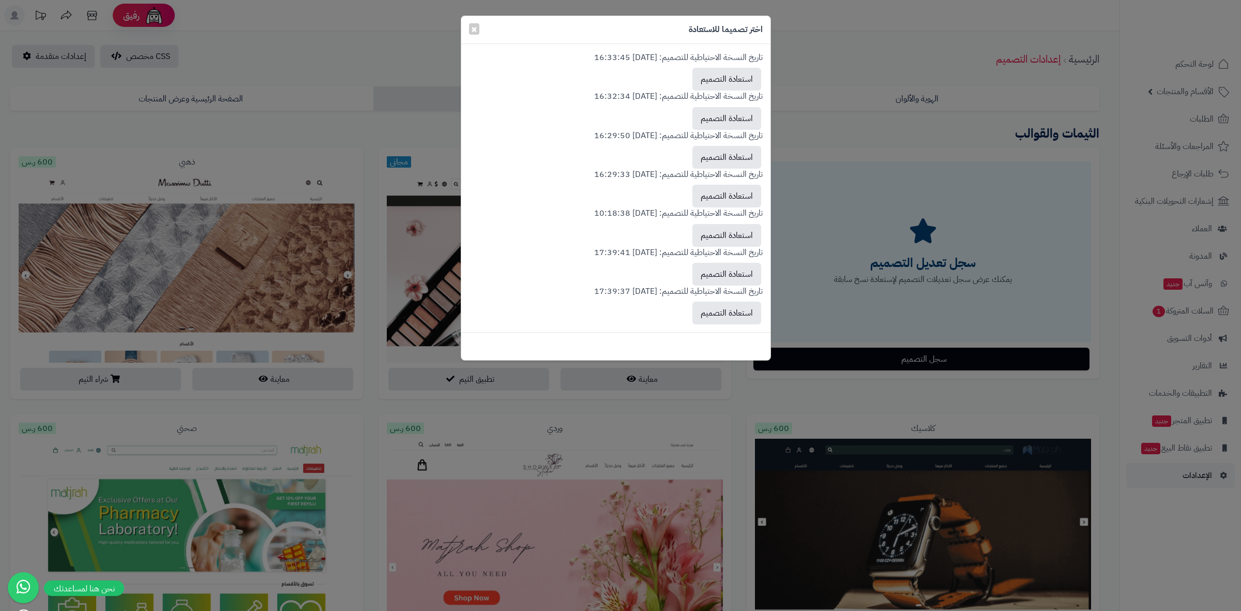
drag, startPoint x: 764, startPoint y: 215, endPoint x: 566, endPoint y: 210, distance: 198.1
click at [566, 210] on div "تاريخ النسخة الاحتياطية للتصميم: 2025-08-18 16:33:45 استعادة التصميم تاريخ النس…" at bounding box center [615, 188] width 309 height 288
click at [611, 225] on div "تاريخ النسخة الاحتياطية للتصميم: 2025-08-13 10:18:38 استعادة التصميم" at bounding box center [616, 226] width 294 height 39
click at [471, 34] on span "×" at bounding box center [474, 29] width 6 height 16
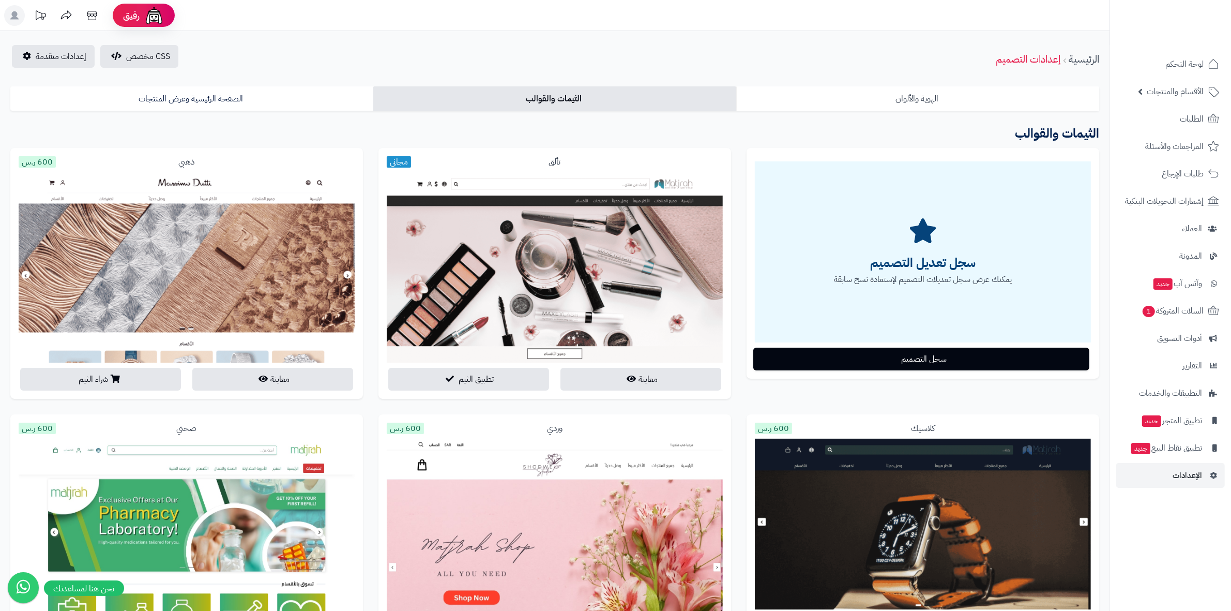
click at [874, 104] on link "الهوية والألوان" at bounding box center [917, 98] width 363 height 25
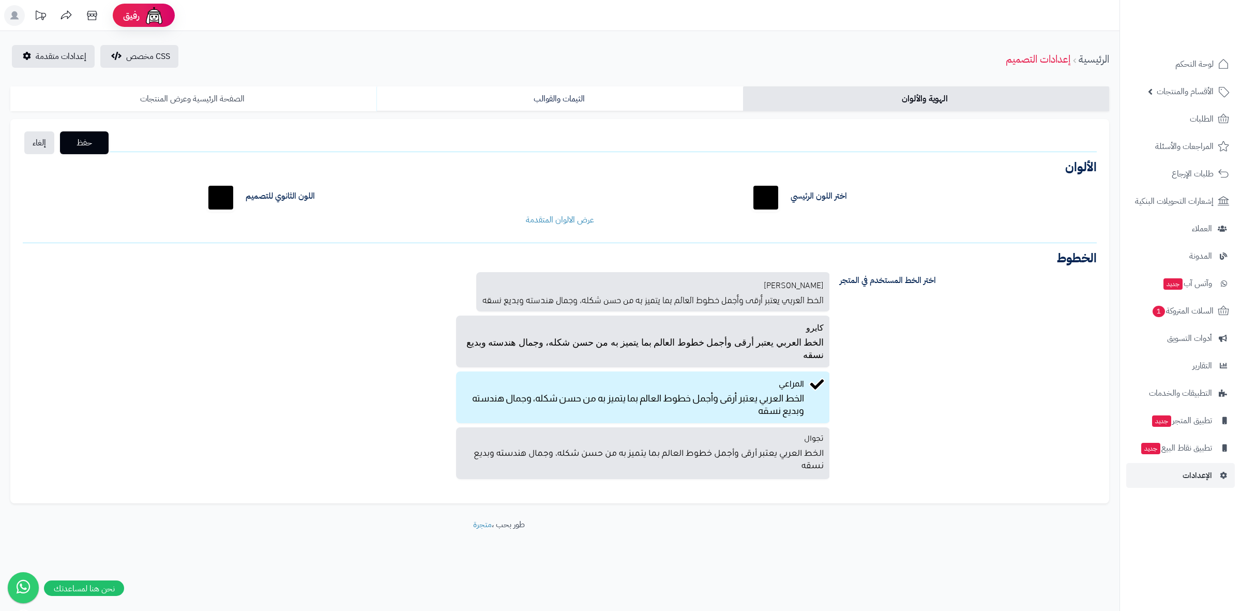
click at [235, 93] on link "الصفحة الرئيسية وعرض المنتجات" at bounding box center [193, 98] width 366 height 25
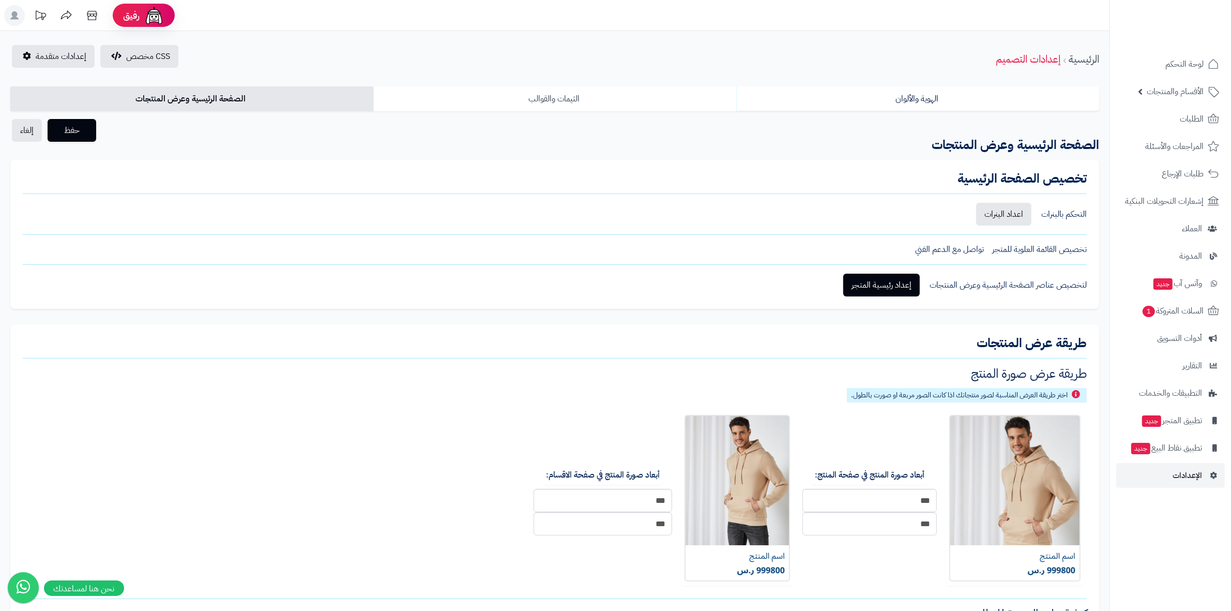
click at [536, 101] on link "الثيمات والقوالب" at bounding box center [554, 98] width 363 height 25
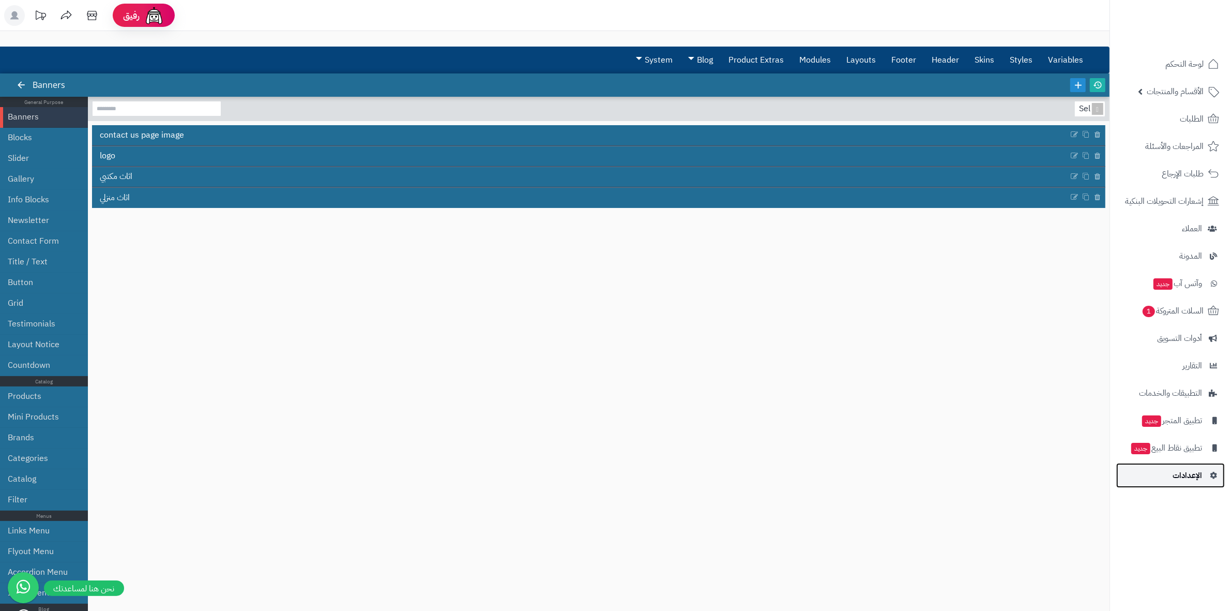
click at [1167, 477] on link "الإعدادات" at bounding box center [1170, 475] width 109 height 25
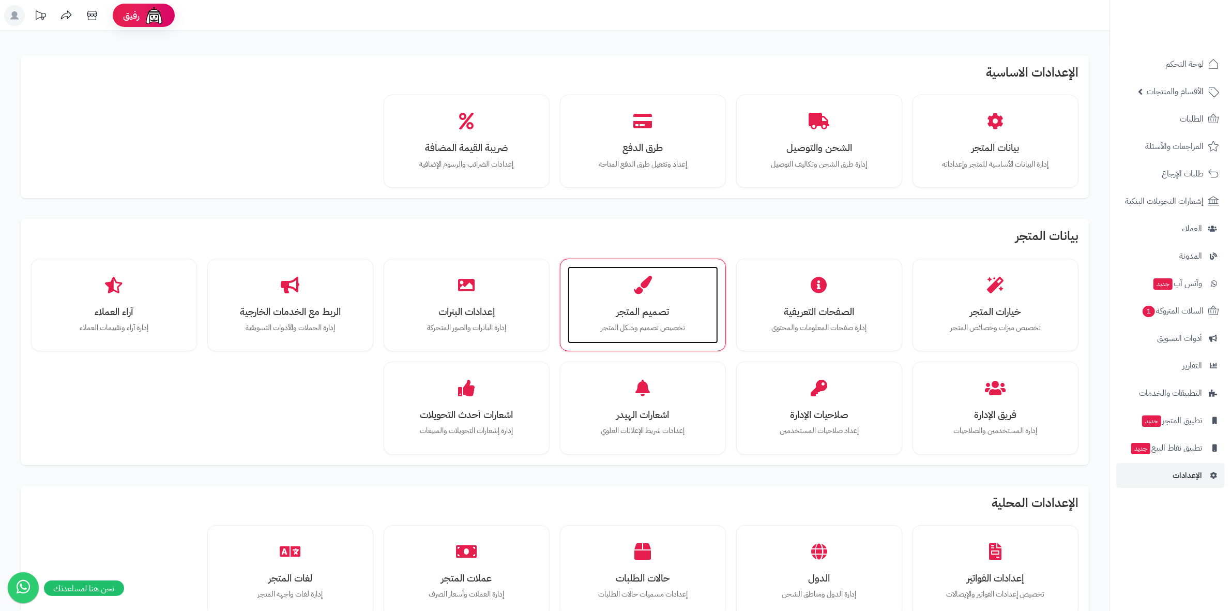
click at [700, 308] on h3 "تصميم المتجر" at bounding box center [643, 311] width 130 height 11
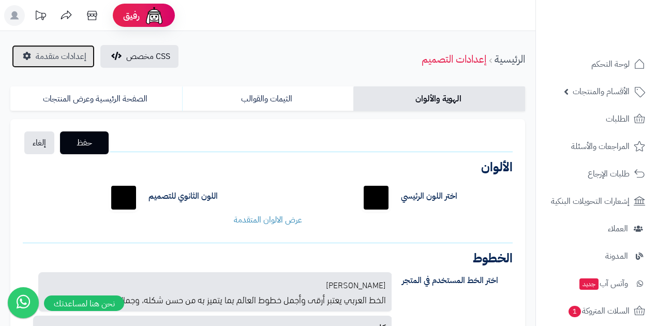
click at [63, 65] on link "إعدادات متقدمة" at bounding box center [53, 56] width 83 height 23
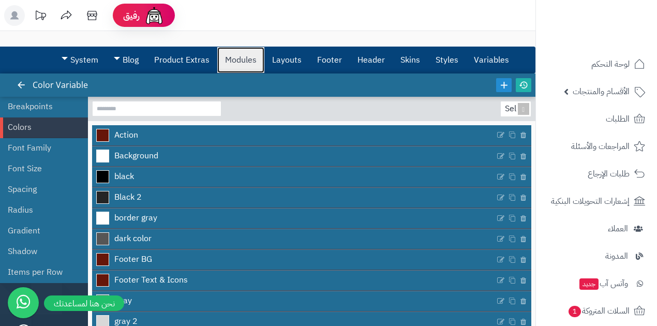
click at [251, 63] on link "Modules" at bounding box center [240, 60] width 47 height 26
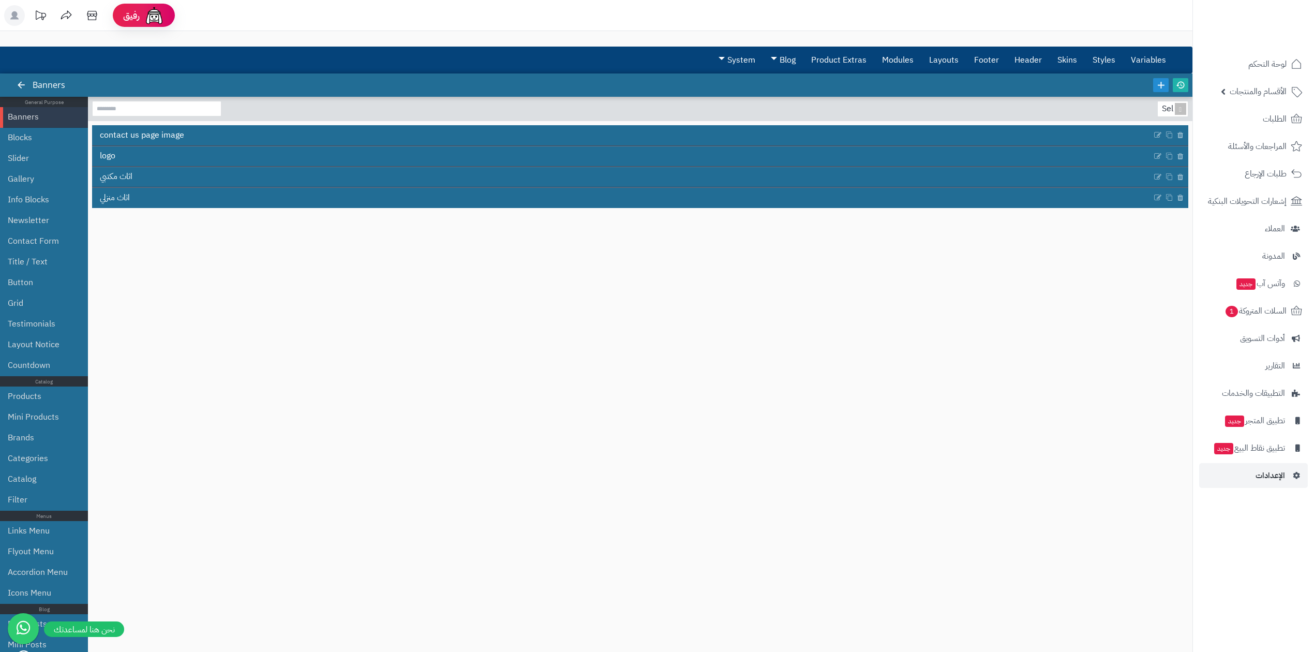
click at [624, 325] on div "Select... contact us page image logo اثاث مكتبي اثاث منزلي" at bounding box center [640, 369] width 1096 height 536
click at [283, 325] on div "Select... contact us page image logo اثاث مكتبي اثاث منزلي" at bounding box center [640, 369] width 1096 height 536
click at [656, 325] on link "الإعدادات" at bounding box center [1253, 475] width 109 height 25
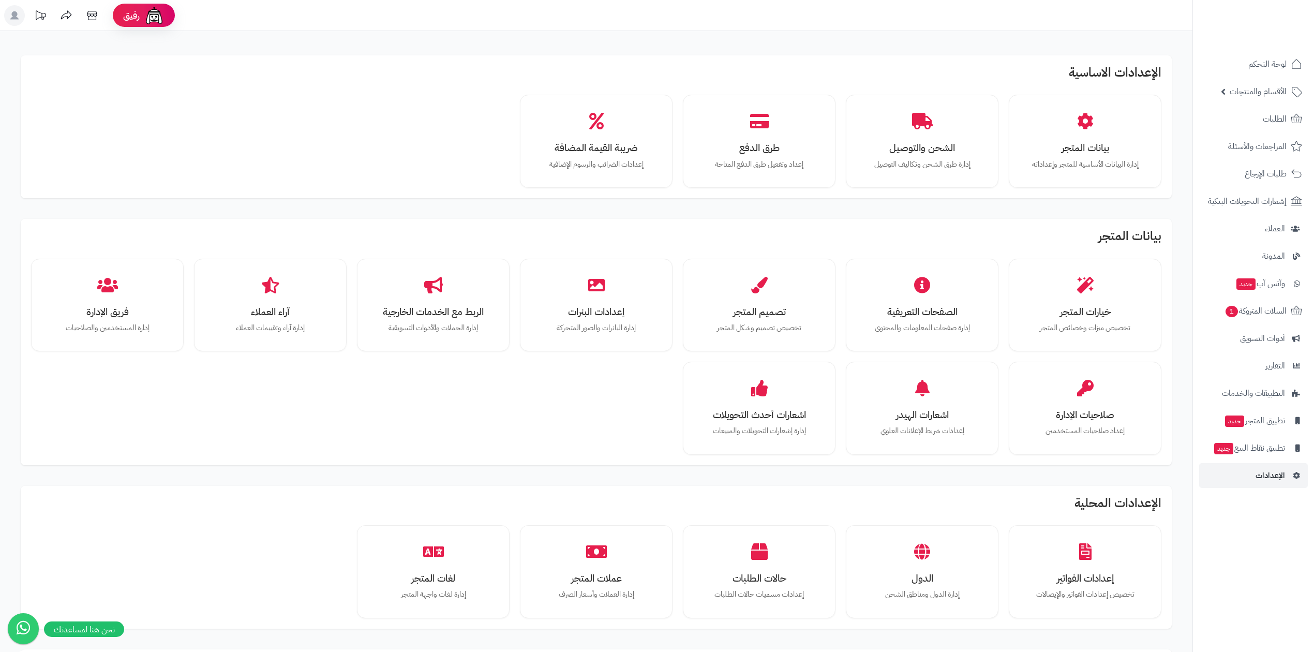
click at [24, 19] on rect at bounding box center [14, 15] width 21 height 21
click at [23, 91] on div "الباقة المتقدمة" at bounding box center [68, 93] width 101 height 17
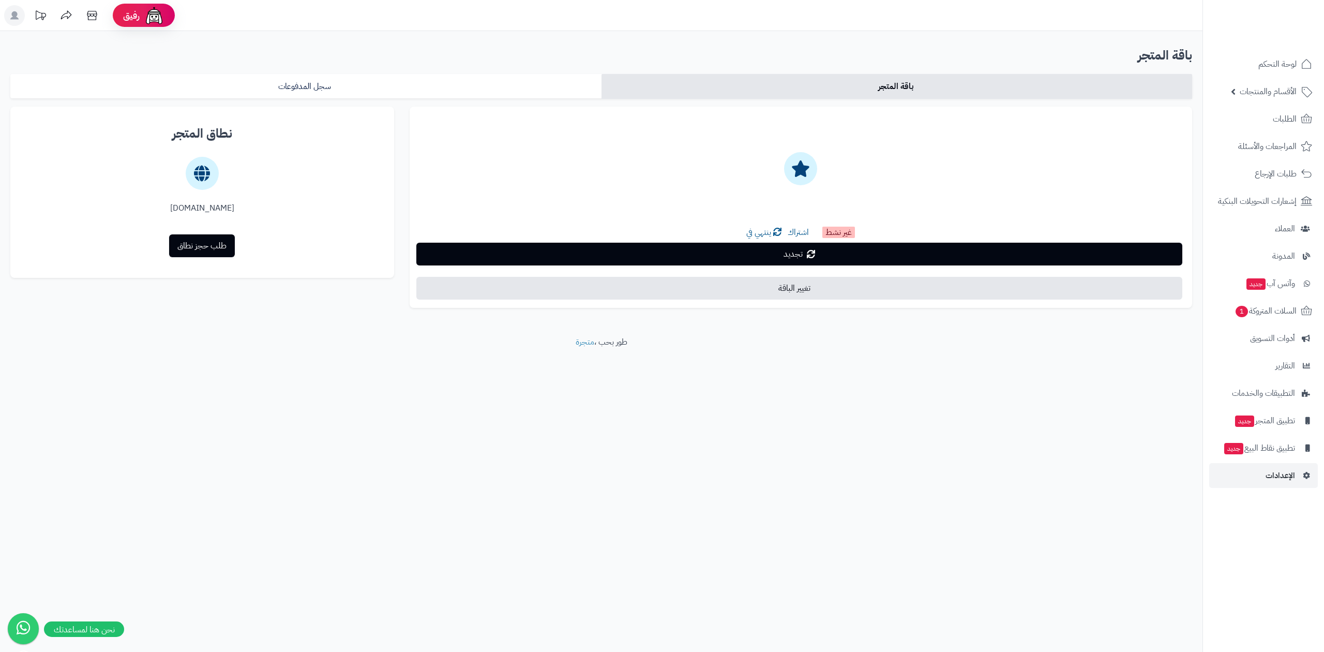
click at [1051, 467] on div "رفيق ! الطلبات معالجة مكتمل إرجاع المنتجات العملاء المتواجدون الان 6 عملاء منتظ…" at bounding box center [662, 326] width 1324 height 652
click at [1281, 61] on span "لوحة التحكم" at bounding box center [1278, 64] width 38 height 14
